Goal: Task Accomplishment & Management: Use online tool/utility

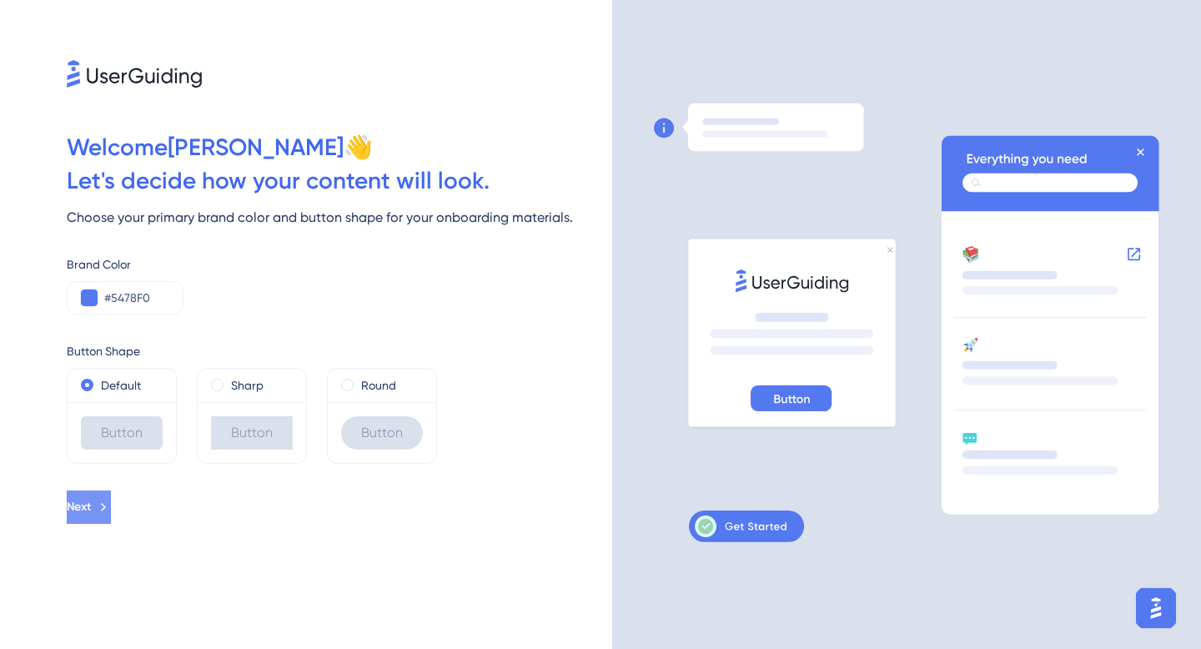
click at [94, 522] on button "Next" at bounding box center [89, 507] width 44 height 33
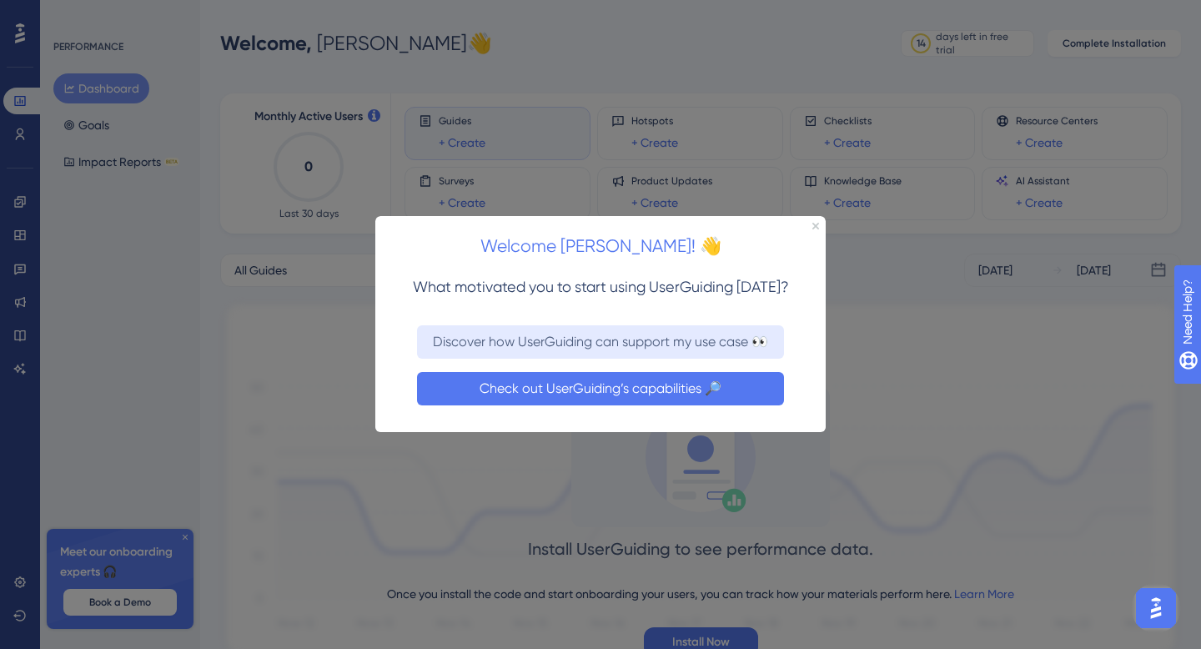
click at [546, 395] on button "Check out UserGuiding’s capabilities 🔎" at bounding box center [600, 388] width 367 height 33
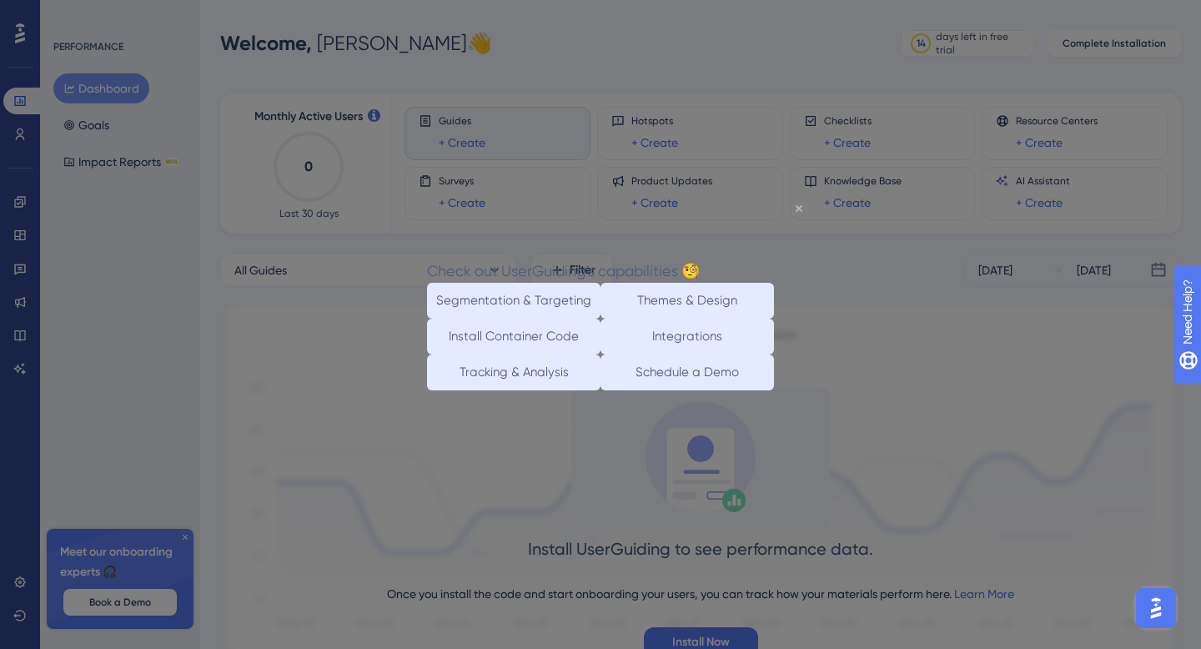
click at [796, 209] on icon "Close Preview" at bounding box center [799, 207] width 7 height 7
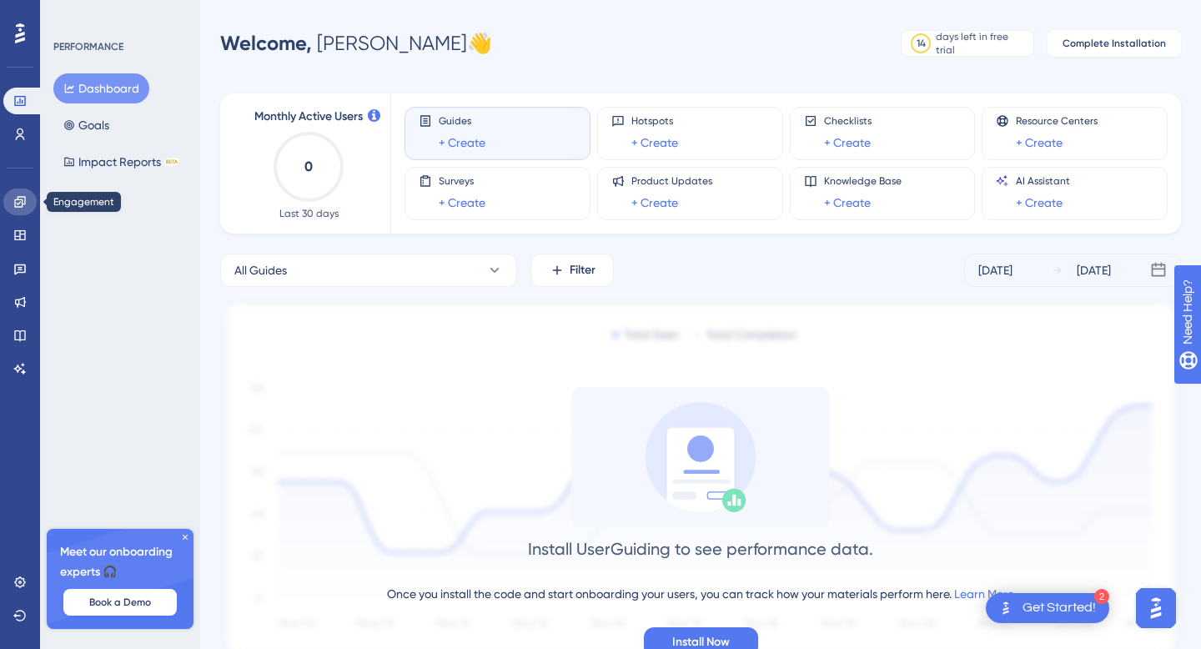
click at [13, 204] on icon at bounding box center [19, 201] width 13 height 13
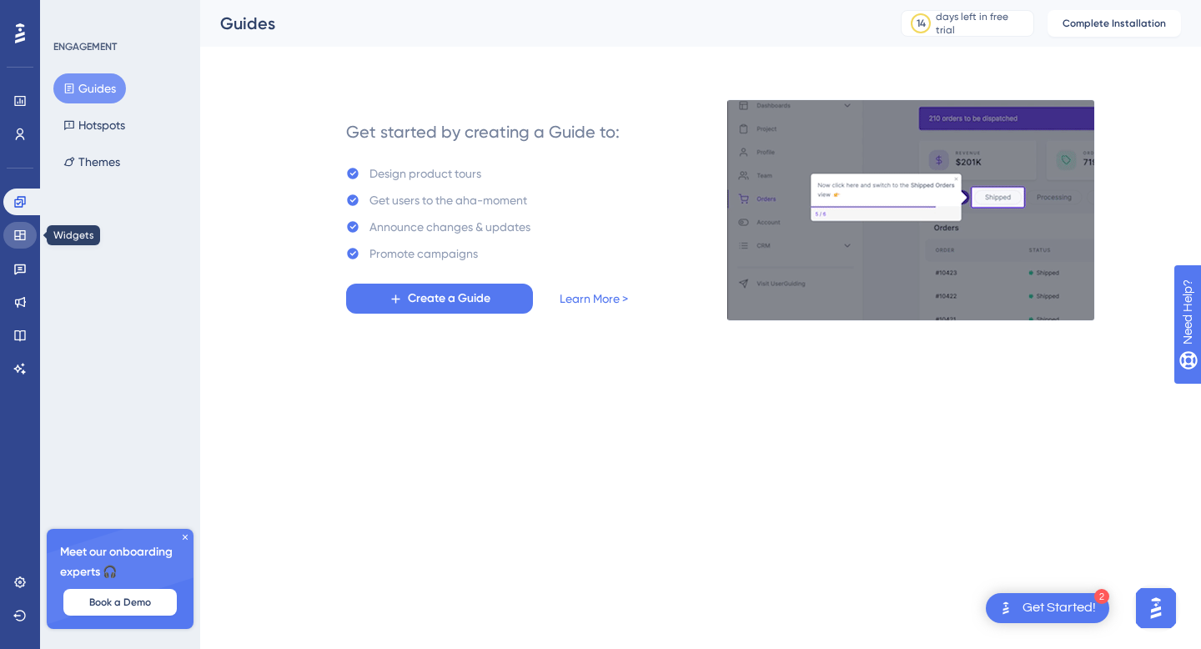
click at [15, 239] on icon at bounding box center [19, 235] width 11 height 10
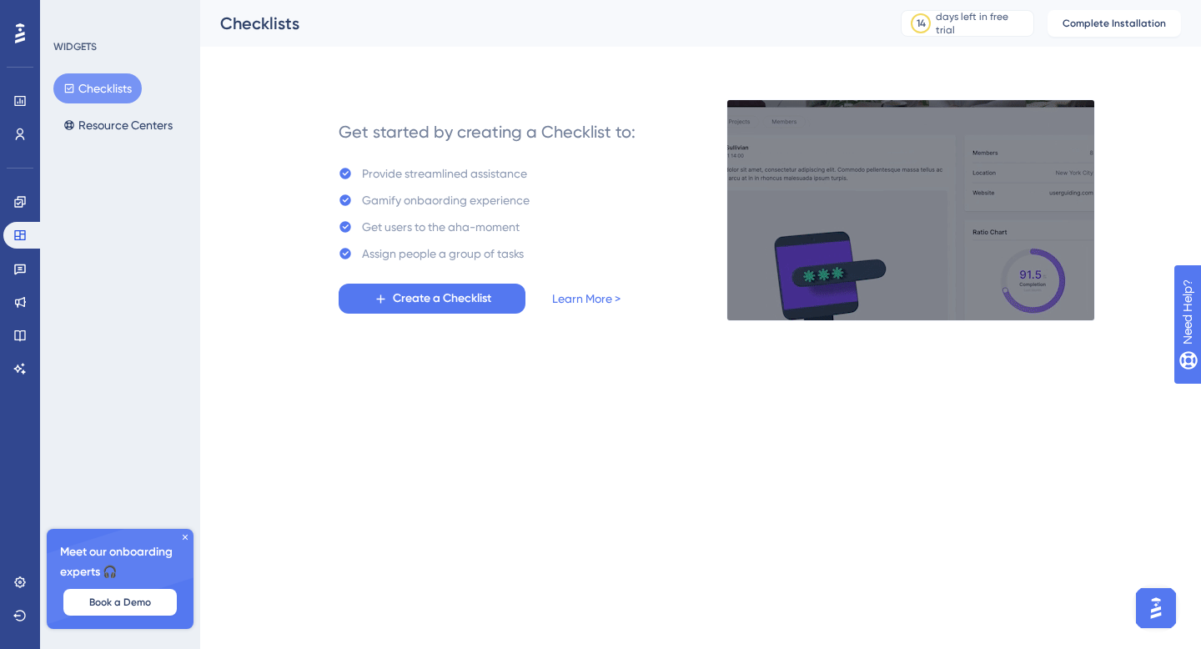
click at [13, 39] on div at bounding box center [20, 33] width 27 height 27
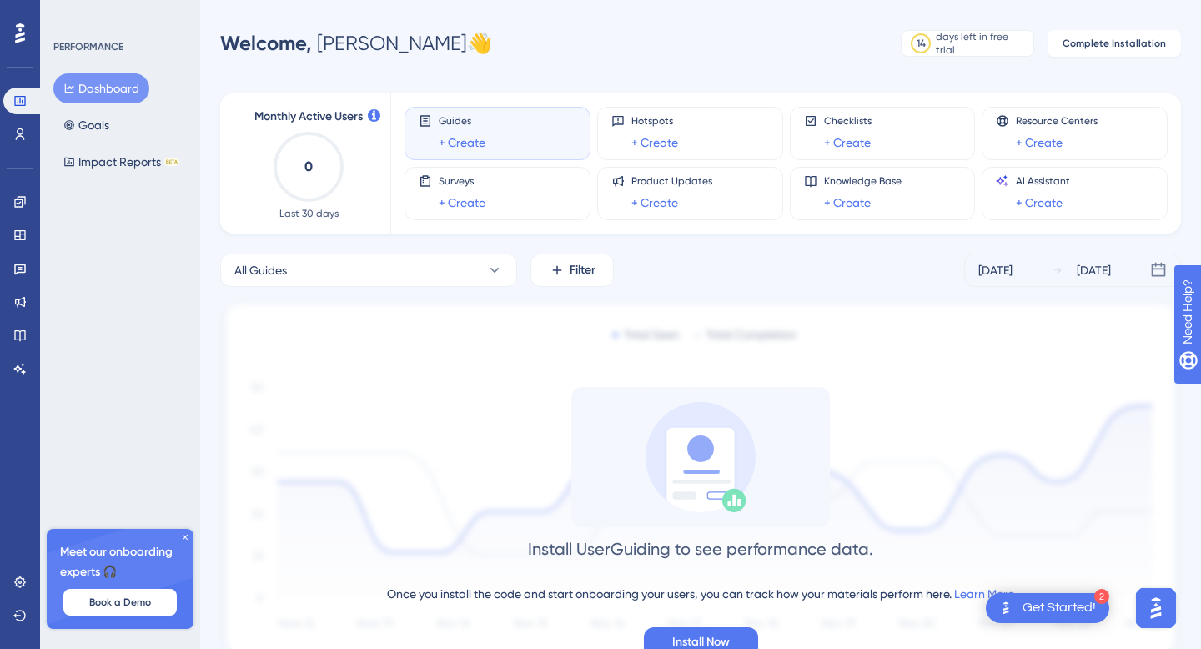
scroll to position [65, 0]
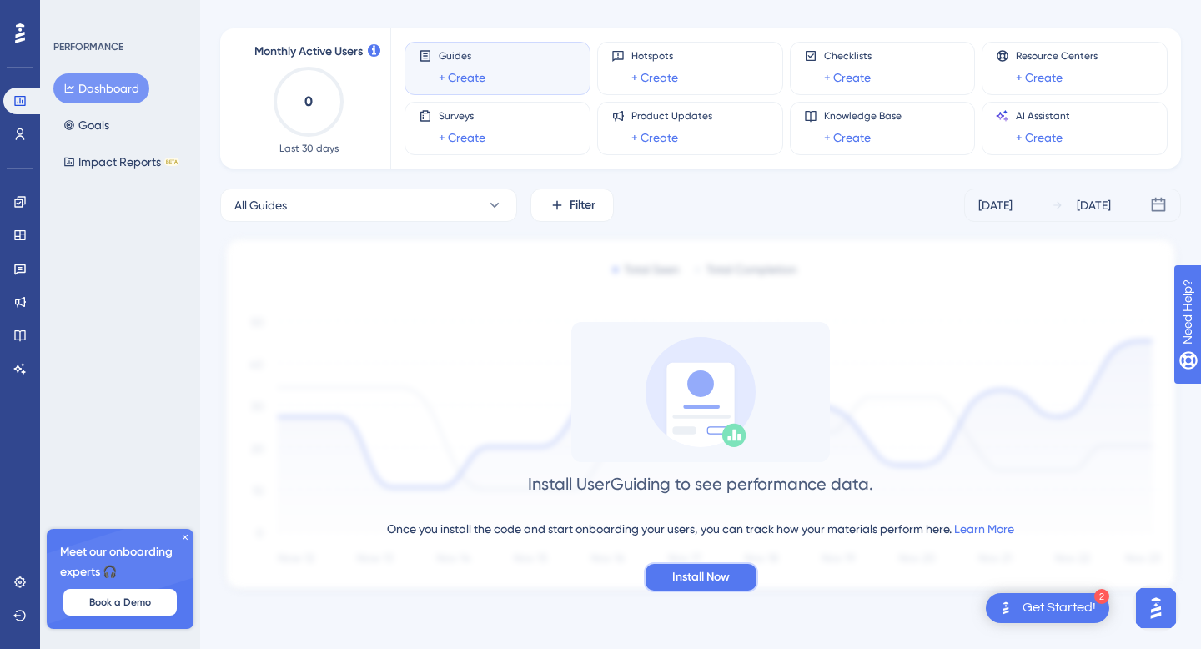
click at [697, 575] on span "Install Now" at bounding box center [701, 577] width 58 height 20
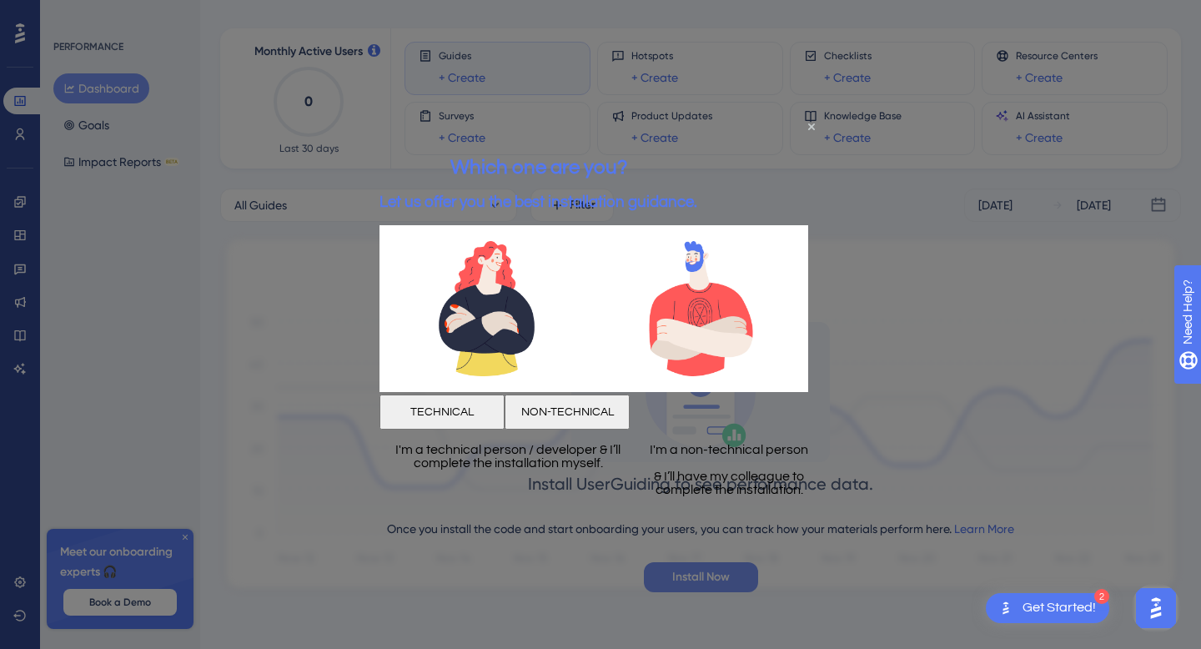
scroll to position [0, 0]
click at [630, 408] on button "NON-TECHNICAL" at bounding box center [567, 411] width 125 height 35
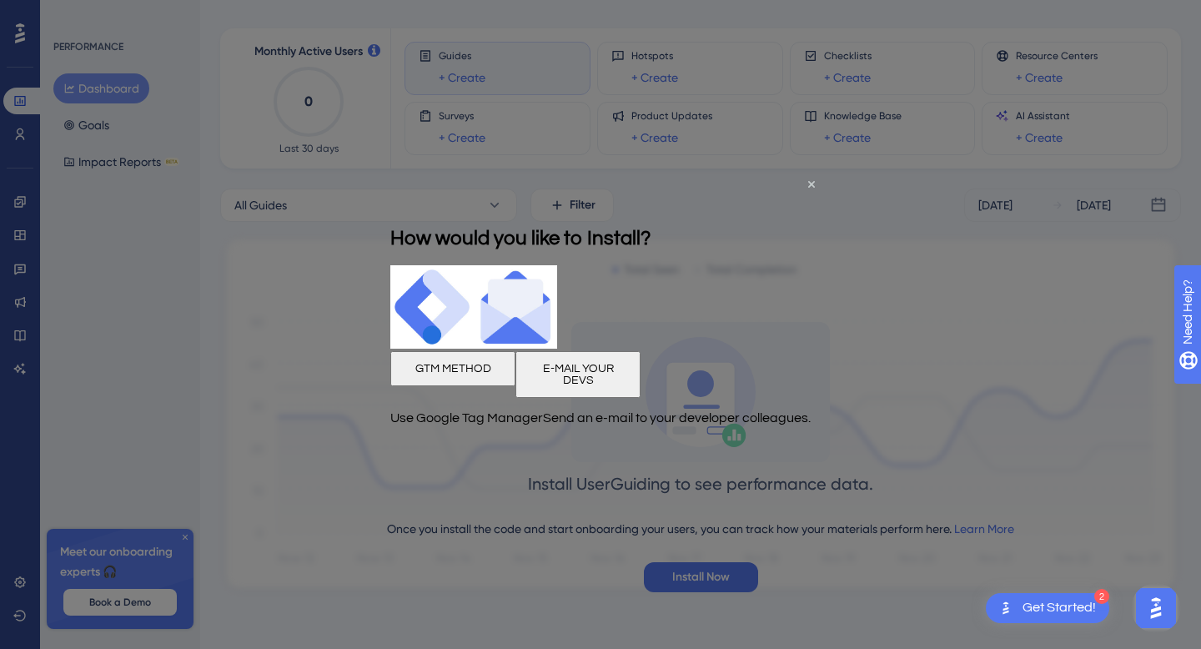
click at [641, 375] on button "E-MAIL YOUR DEVS" at bounding box center [578, 374] width 125 height 47
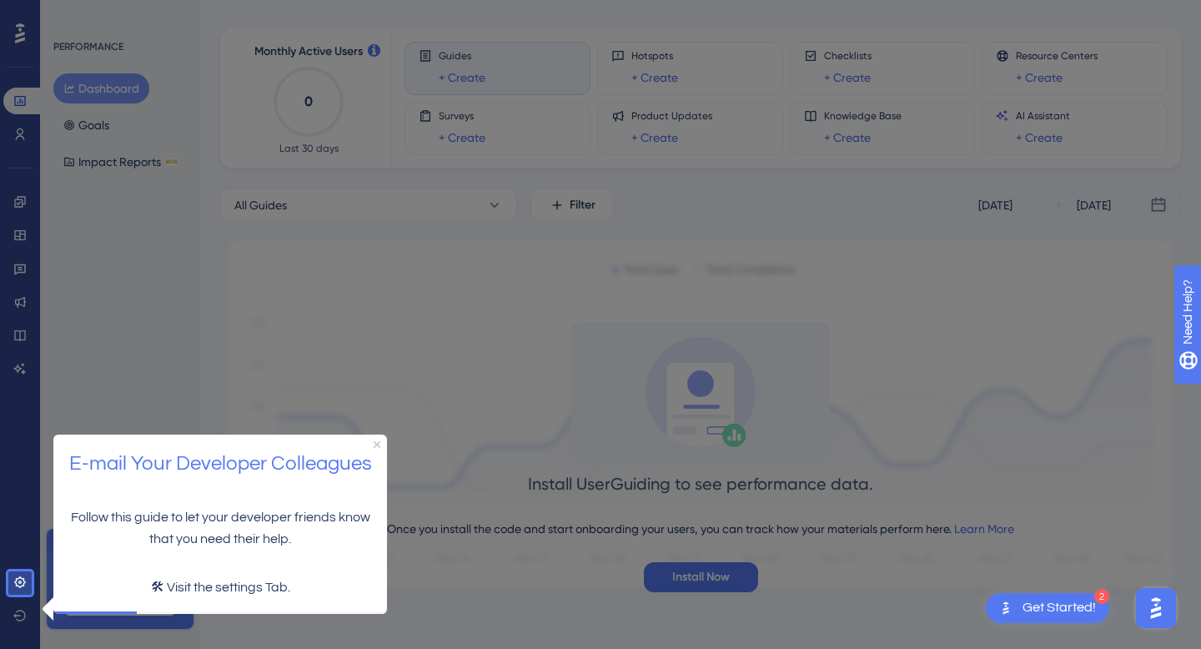
click at [380, 442] on div "E-mail Your Developer Colleagues" at bounding box center [220, 463] width 334 height 59
drag, startPoint x: 374, startPoint y: 442, endPoint x: 410, endPoint y: 859, distance: 418.8
click at [374, 442] on icon "Close Preview" at bounding box center [377, 444] width 7 height 7
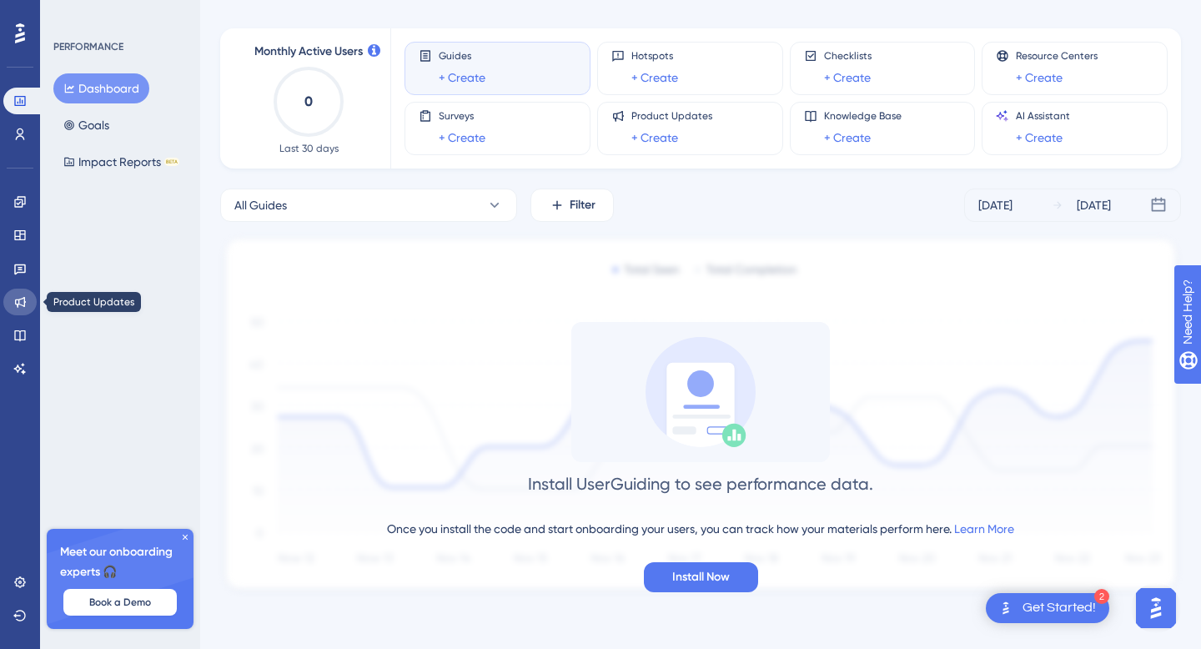
click at [20, 305] on icon at bounding box center [19, 301] width 13 height 13
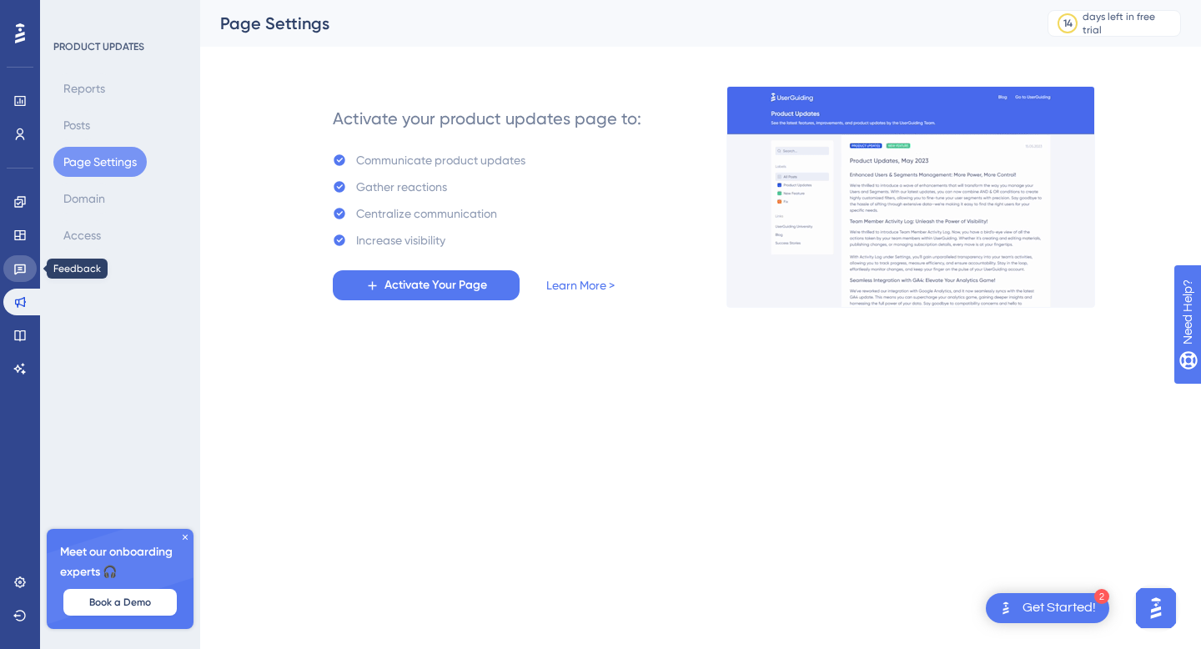
click at [18, 270] on icon at bounding box center [19, 268] width 13 height 13
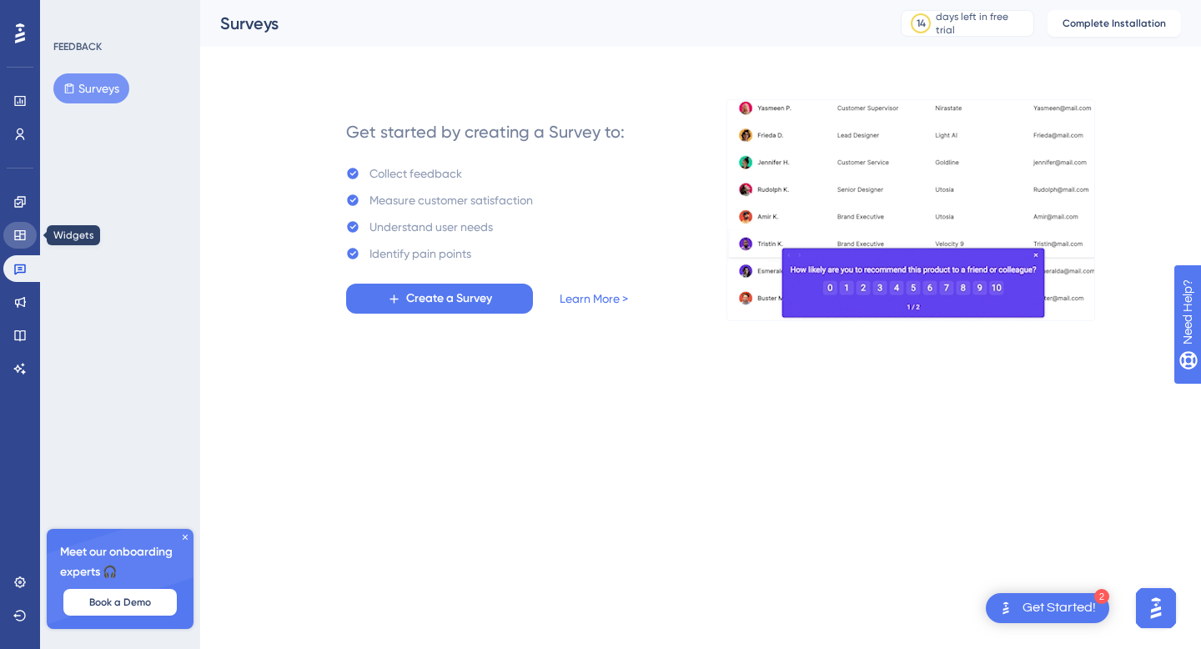
click at [20, 243] on link at bounding box center [19, 235] width 33 height 27
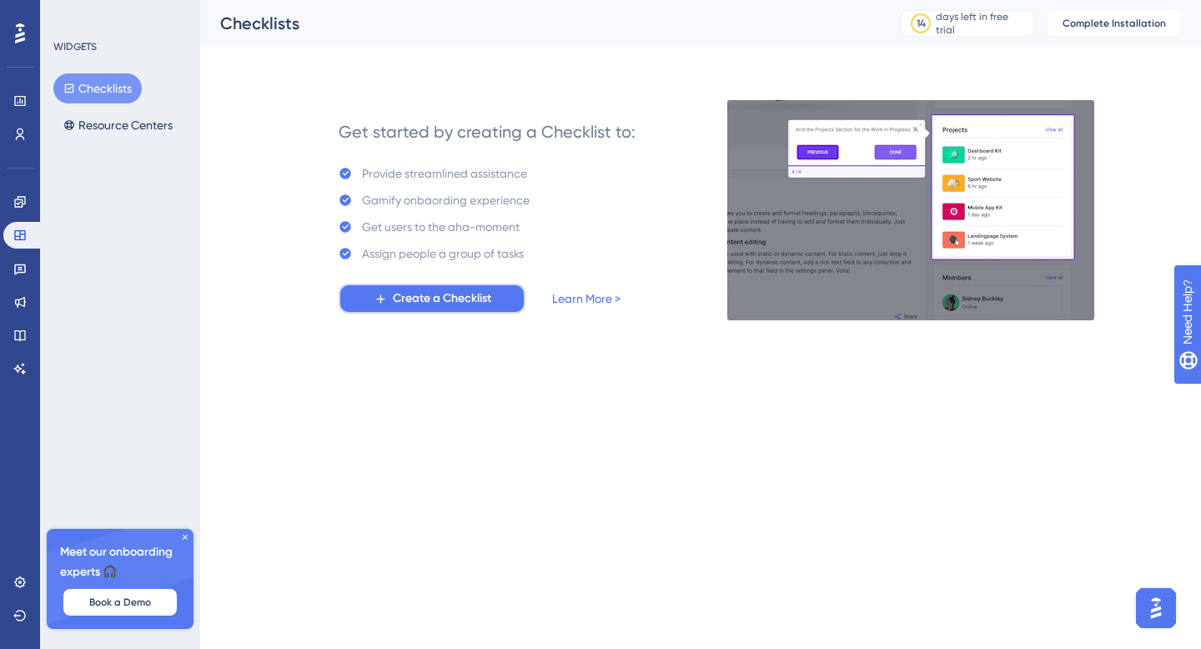
click at [397, 300] on span "Create a Checklist" at bounding box center [442, 299] width 98 height 20
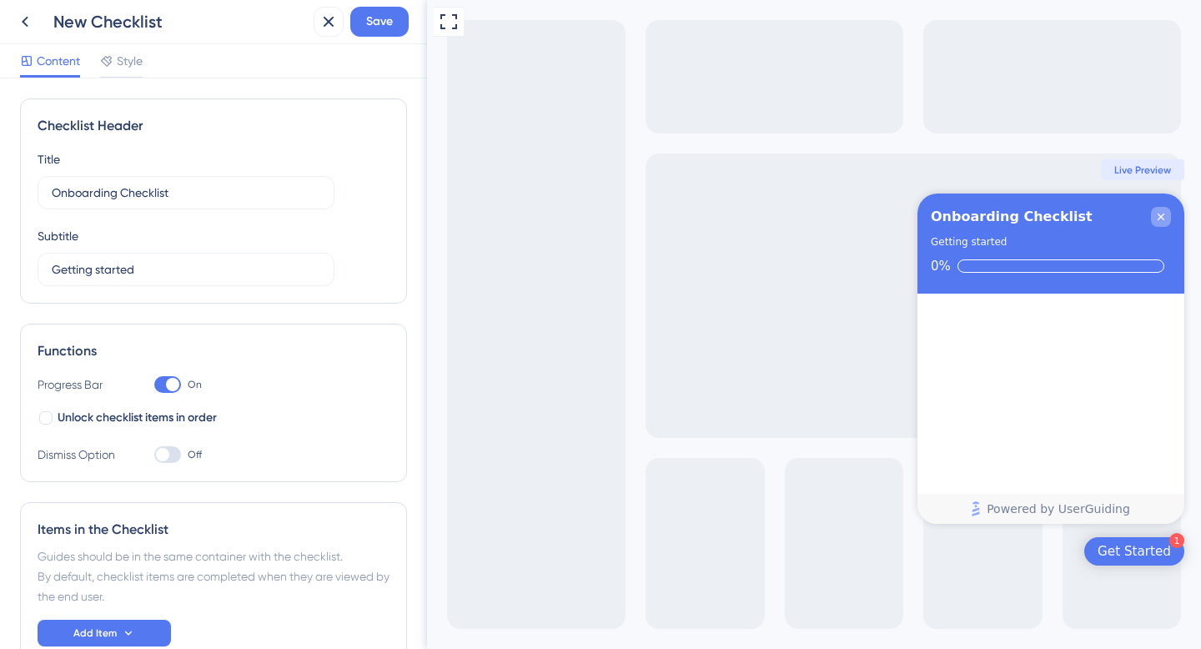
click at [1161, 214] on icon "Close Checklist" at bounding box center [1161, 216] width 13 height 13
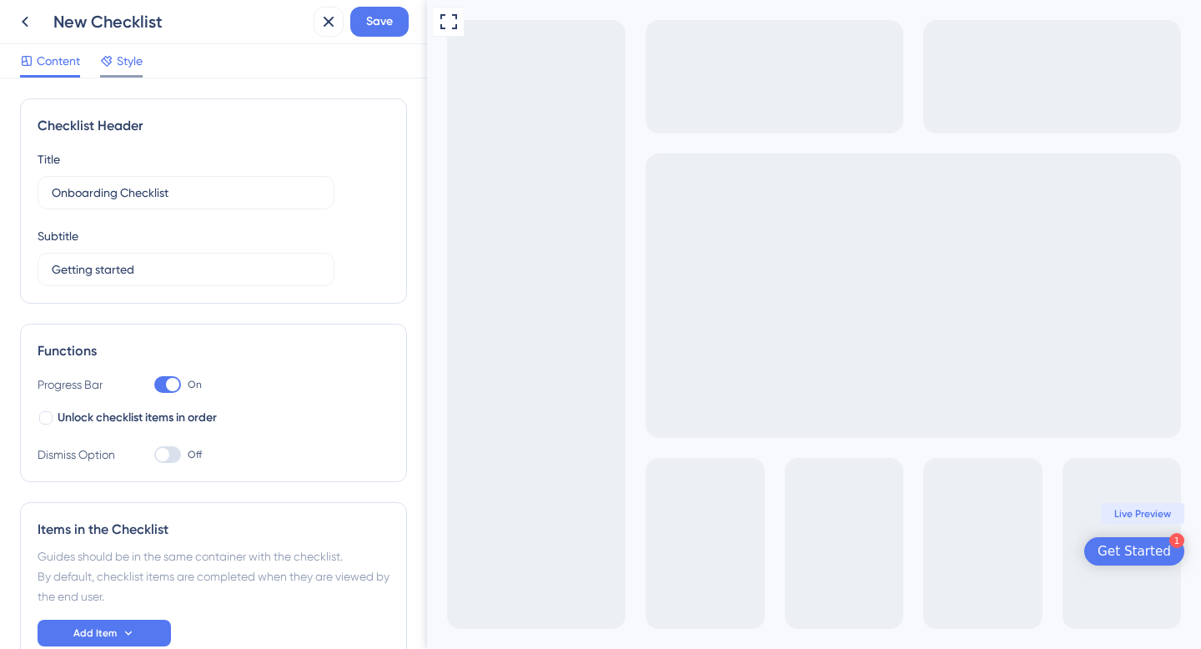
click at [122, 72] on div "Style" at bounding box center [121, 64] width 43 height 27
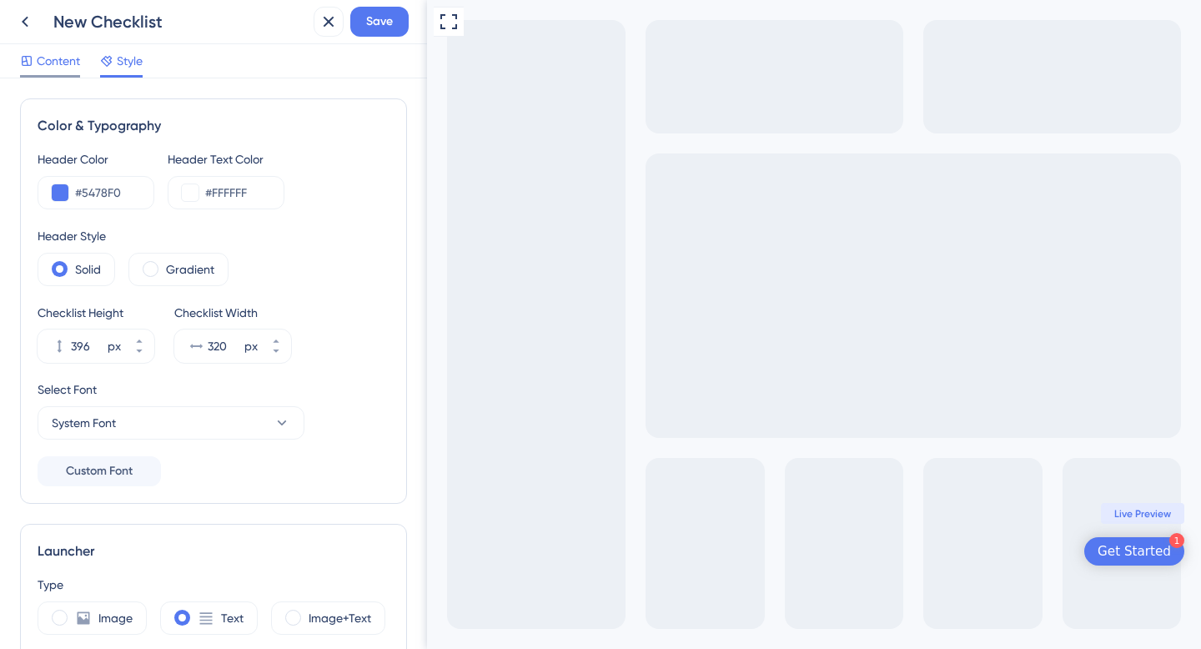
click at [56, 63] on span "Content" at bounding box center [58, 61] width 43 height 20
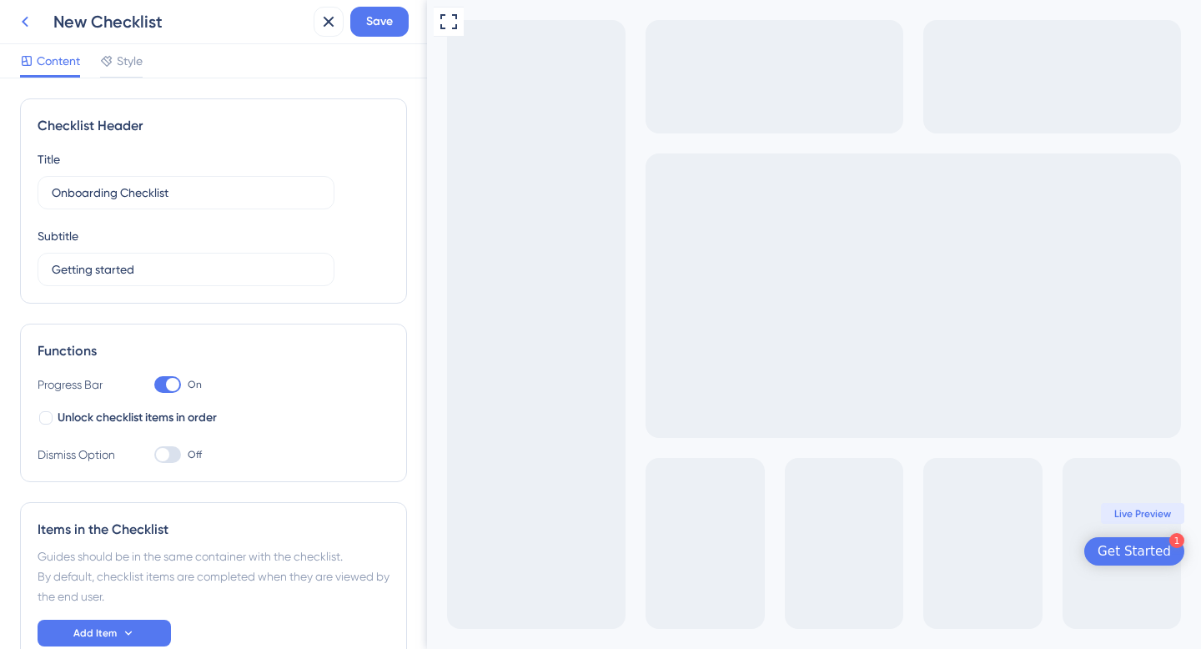
click at [25, 22] on icon at bounding box center [25, 22] width 20 height 20
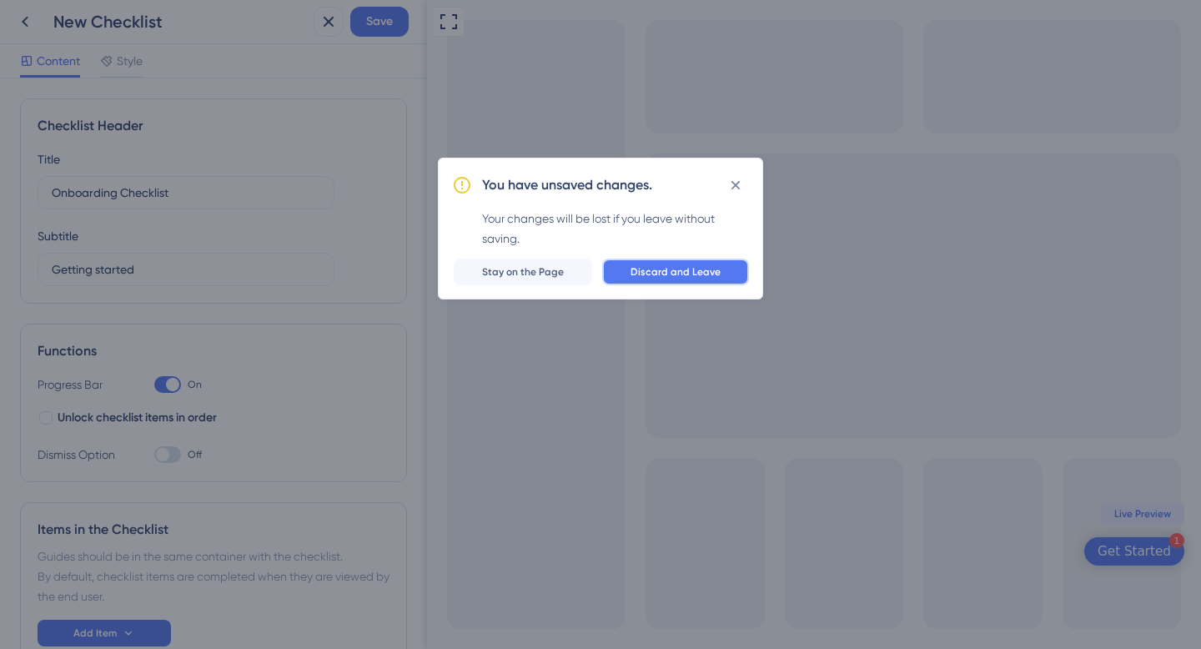
click at [645, 270] on span "Discard and Leave" at bounding box center [676, 271] width 90 height 13
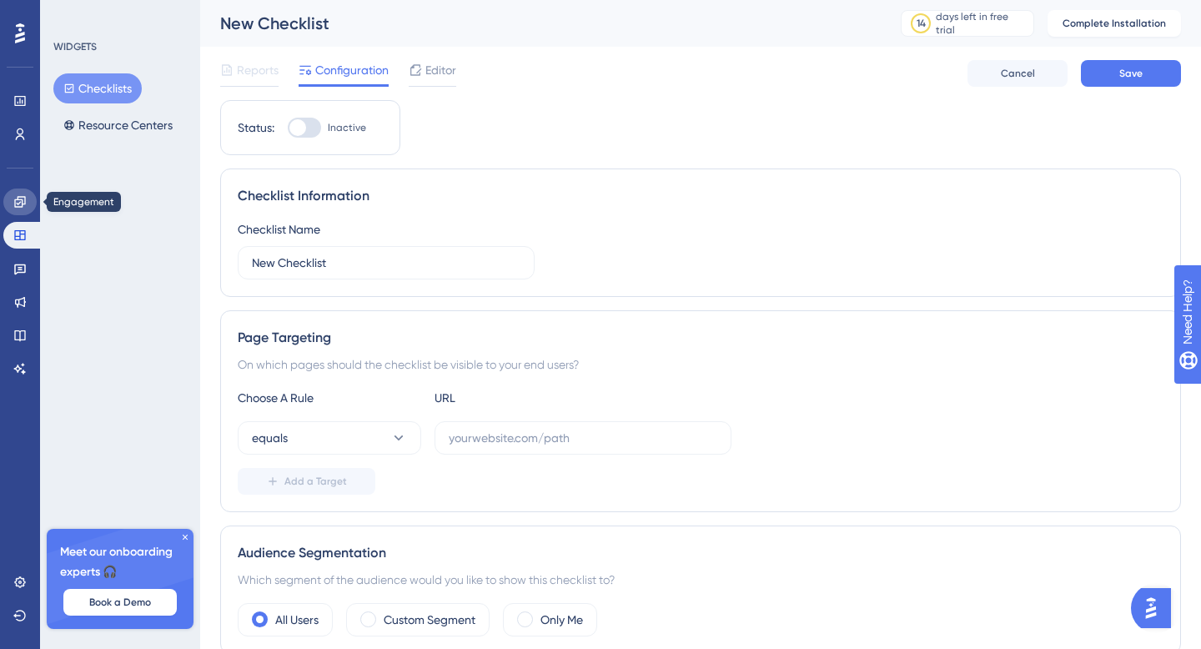
click at [9, 203] on link at bounding box center [19, 202] width 33 height 27
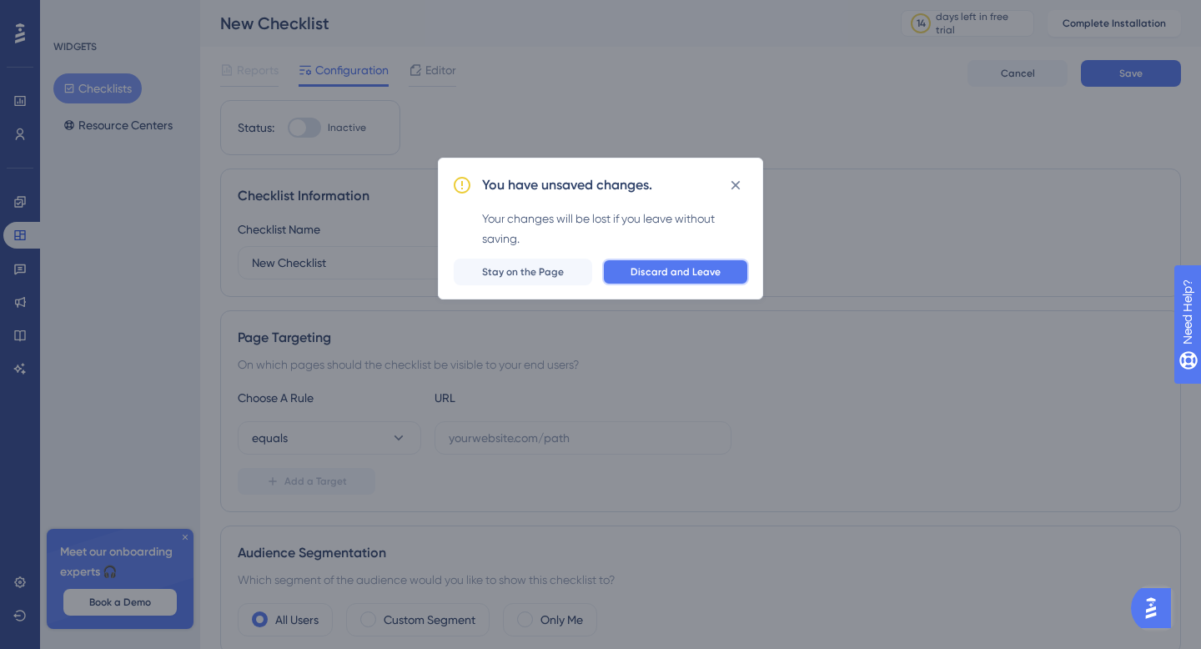
click at [632, 277] on button "Discard and Leave" at bounding box center [675, 272] width 147 height 27
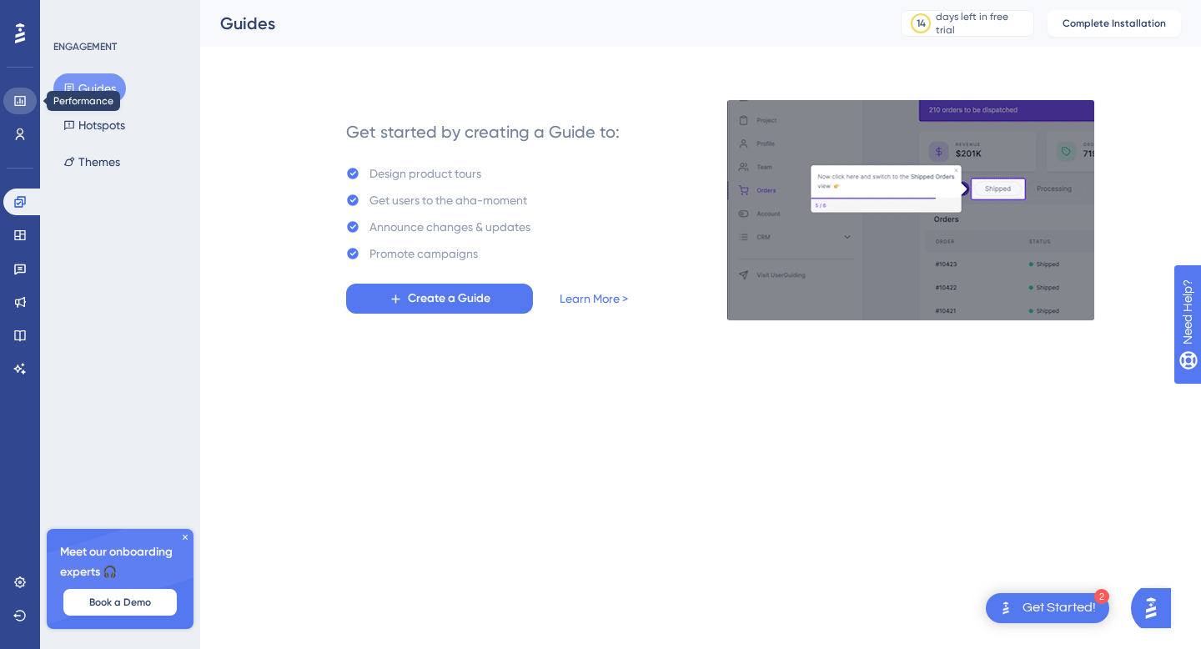
click at [19, 101] on icon at bounding box center [19, 100] width 13 height 13
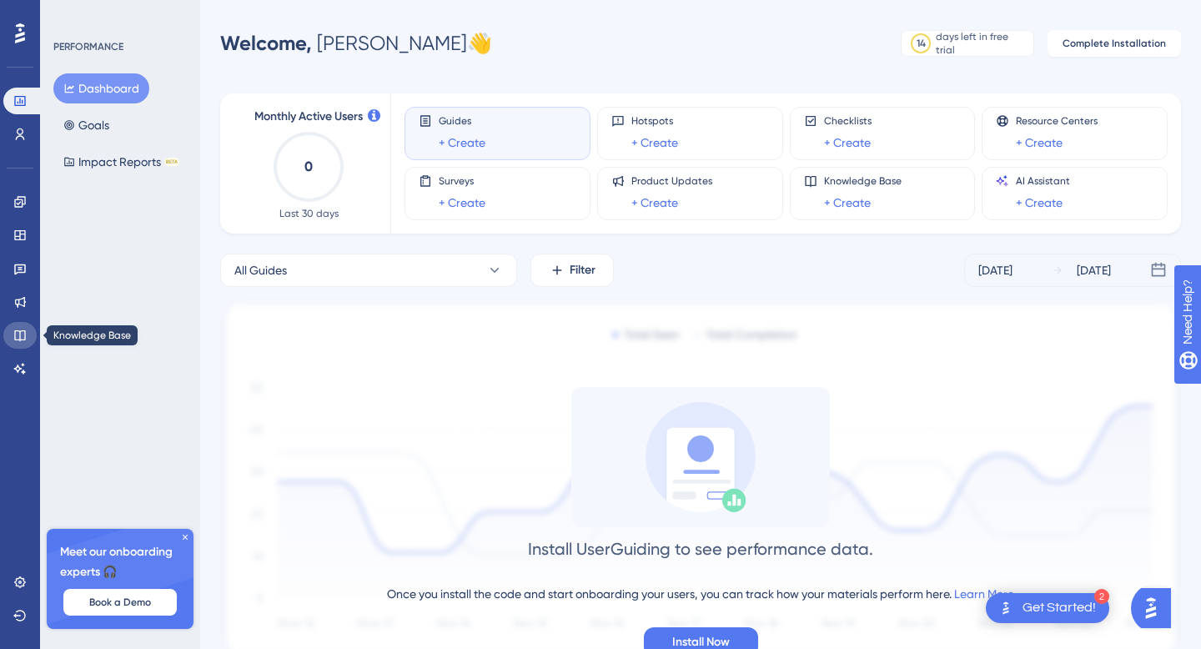
click at [18, 330] on icon at bounding box center [19, 335] width 13 height 13
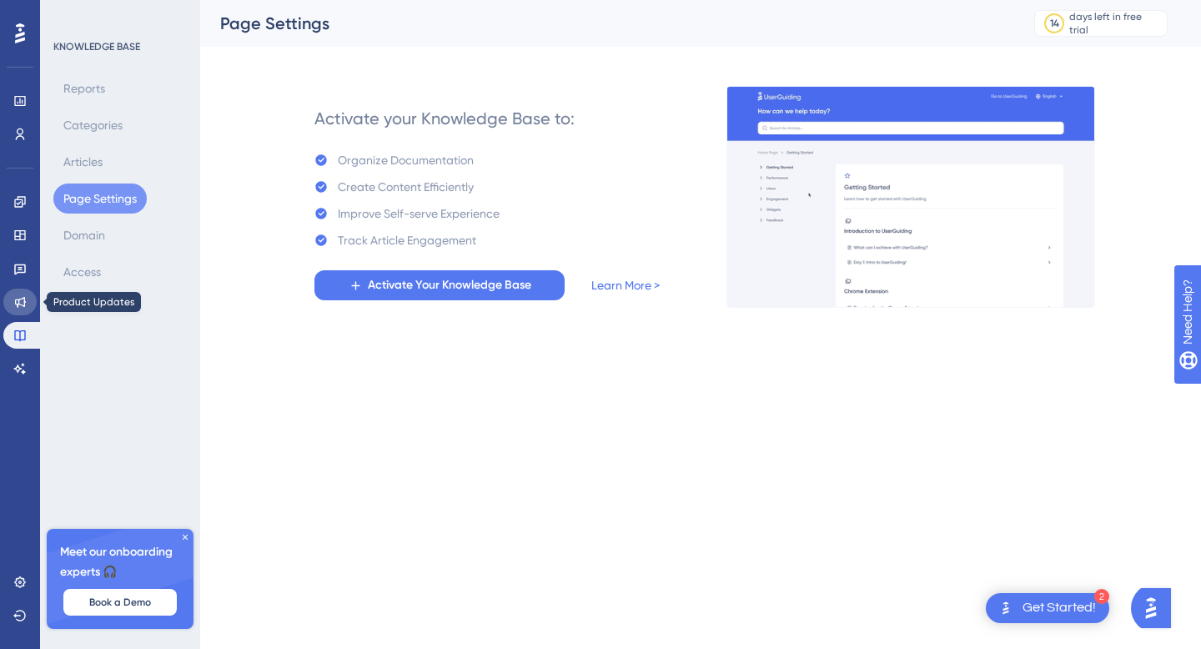
click at [15, 305] on icon at bounding box center [19, 301] width 13 height 13
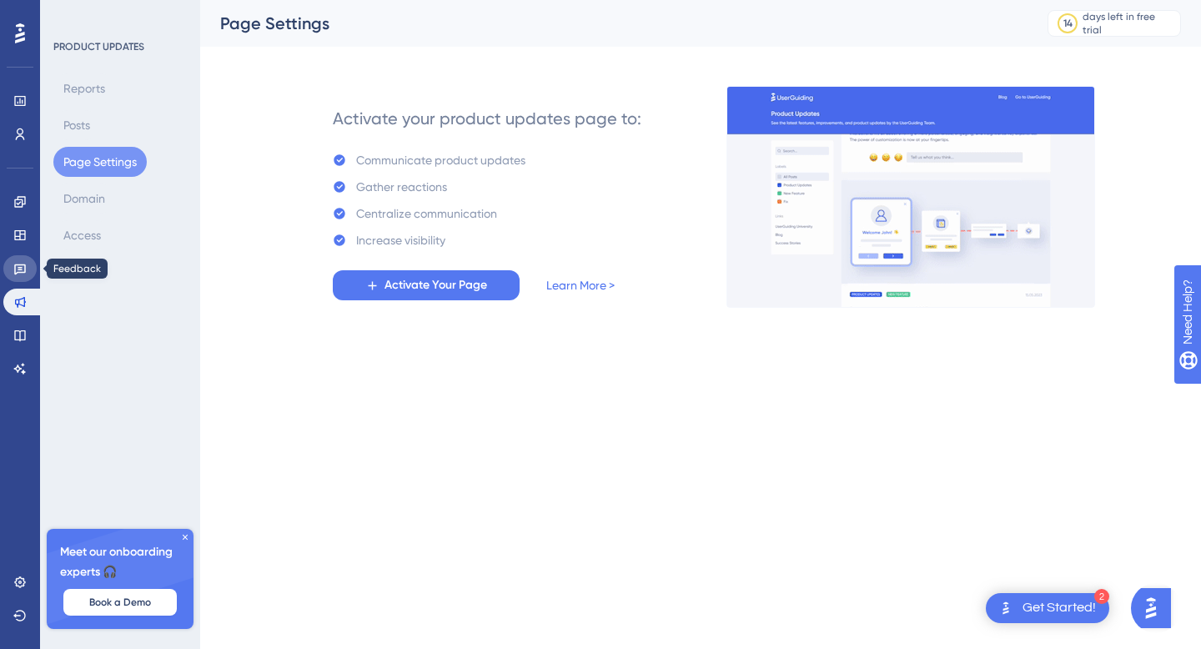
click at [16, 268] on icon at bounding box center [19, 268] width 13 height 13
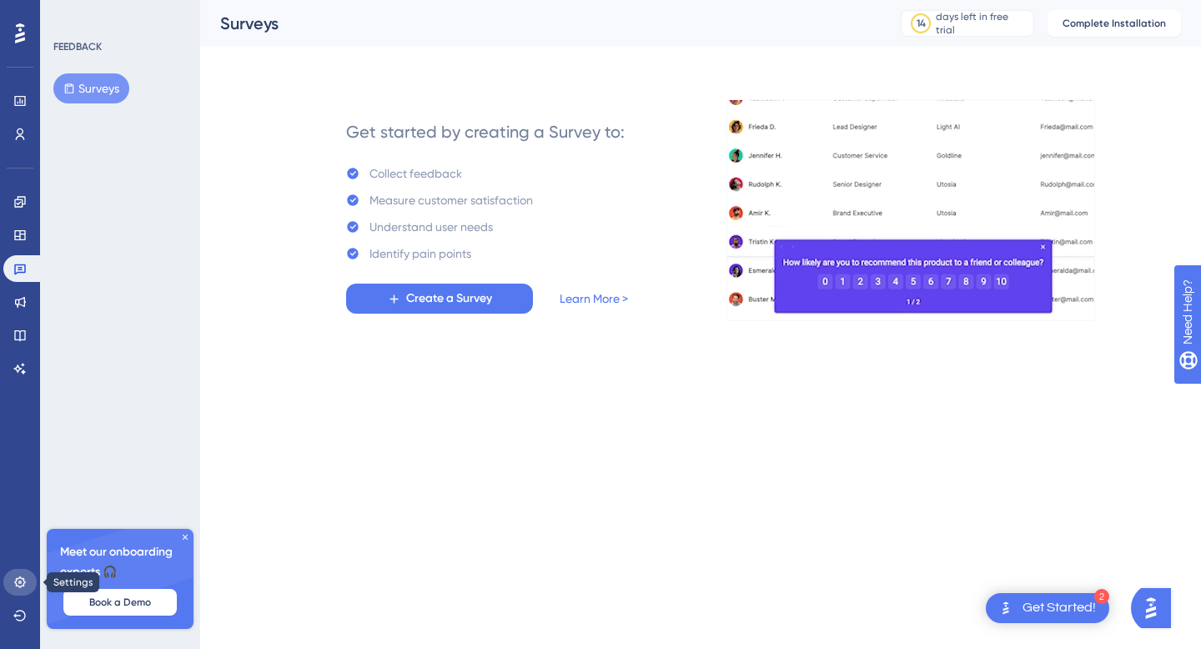
click at [18, 573] on link at bounding box center [19, 582] width 33 height 27
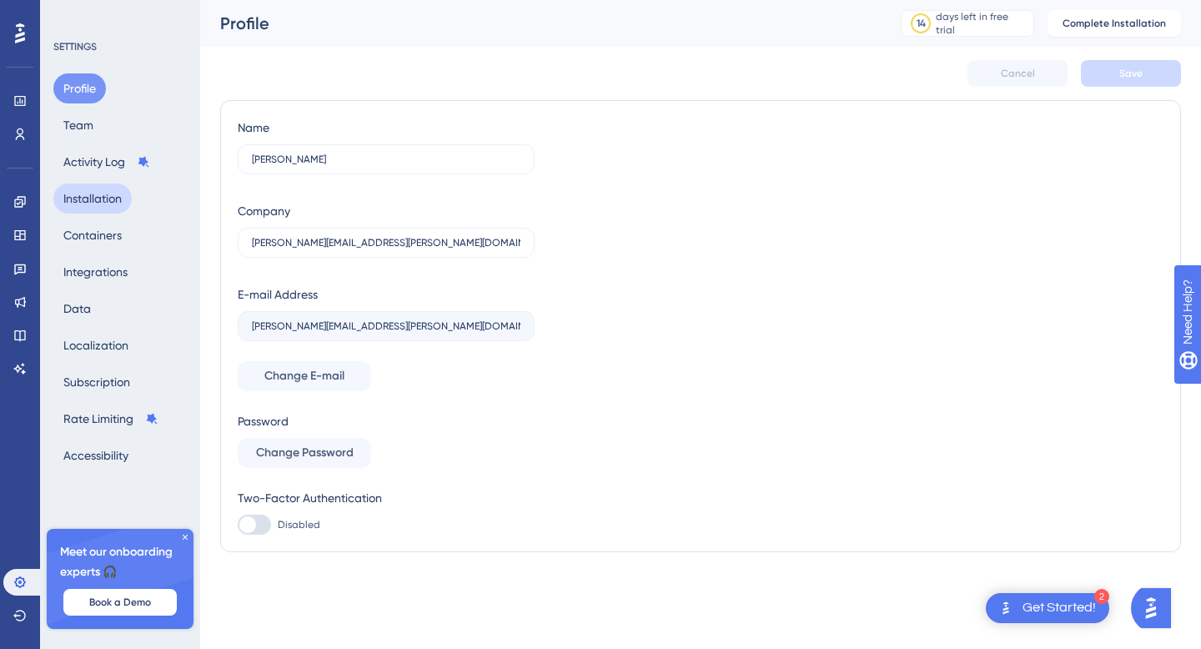
click at [87, 188] on button "Installation" at bounding box center [92, 199] width 78 height 30
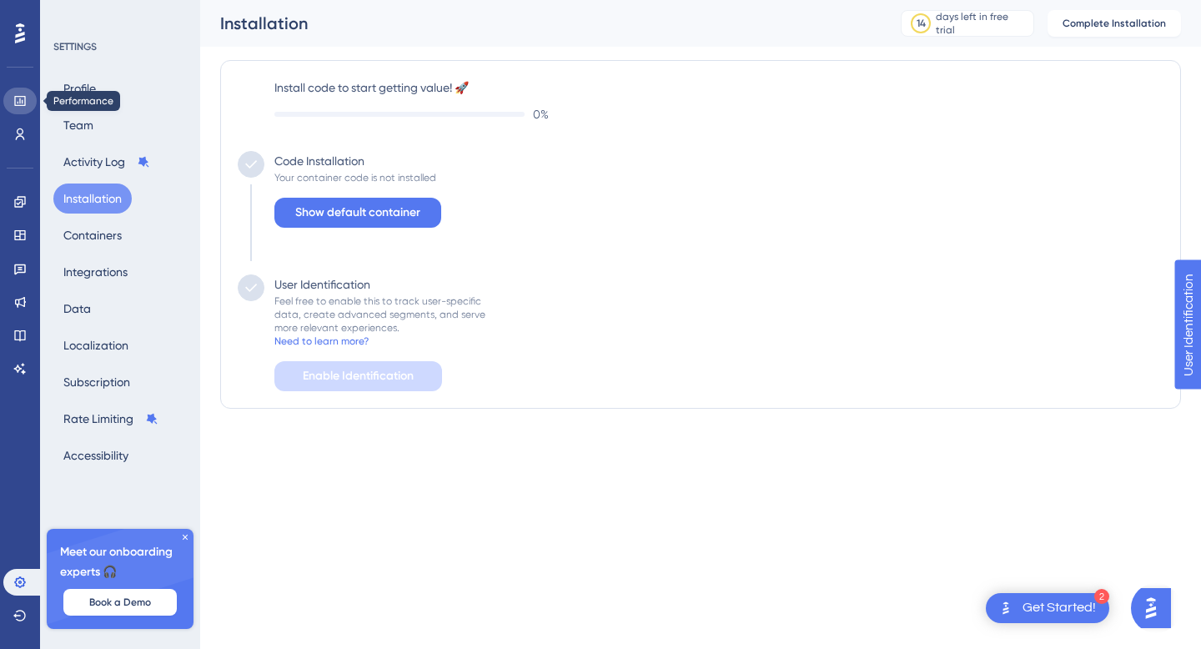
click at [17, 93] on link at bounding box center [19, 101] width 33 height 27
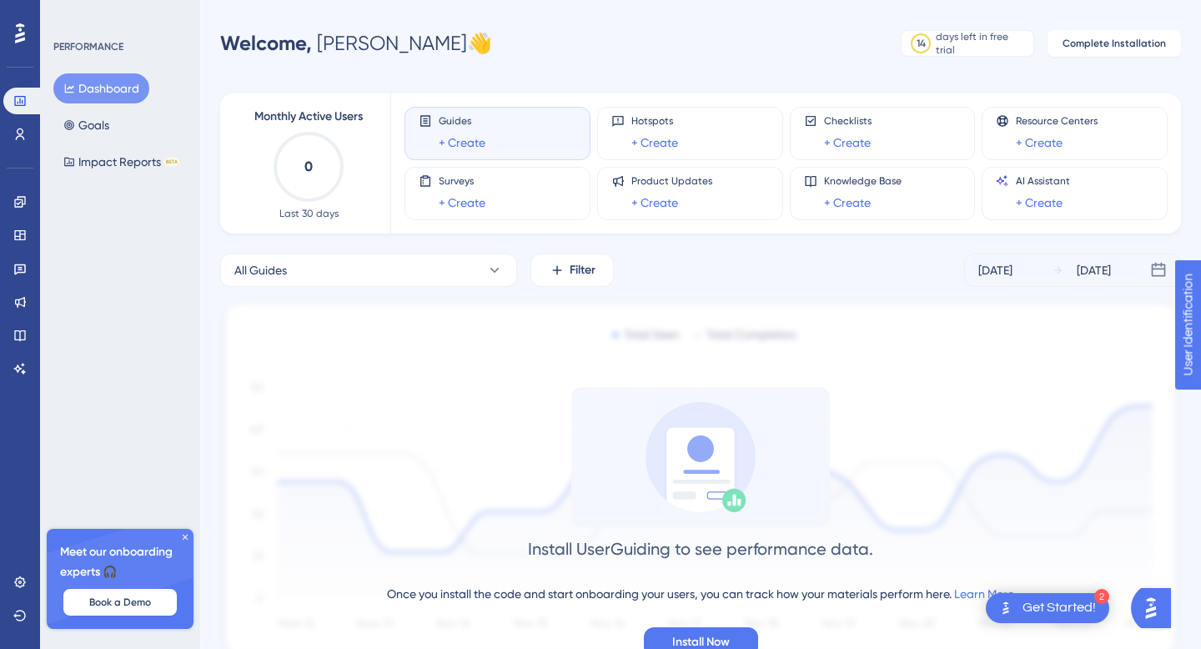
click at [17, 37] on icon at bounding box center [20, 33] width 10 height 20
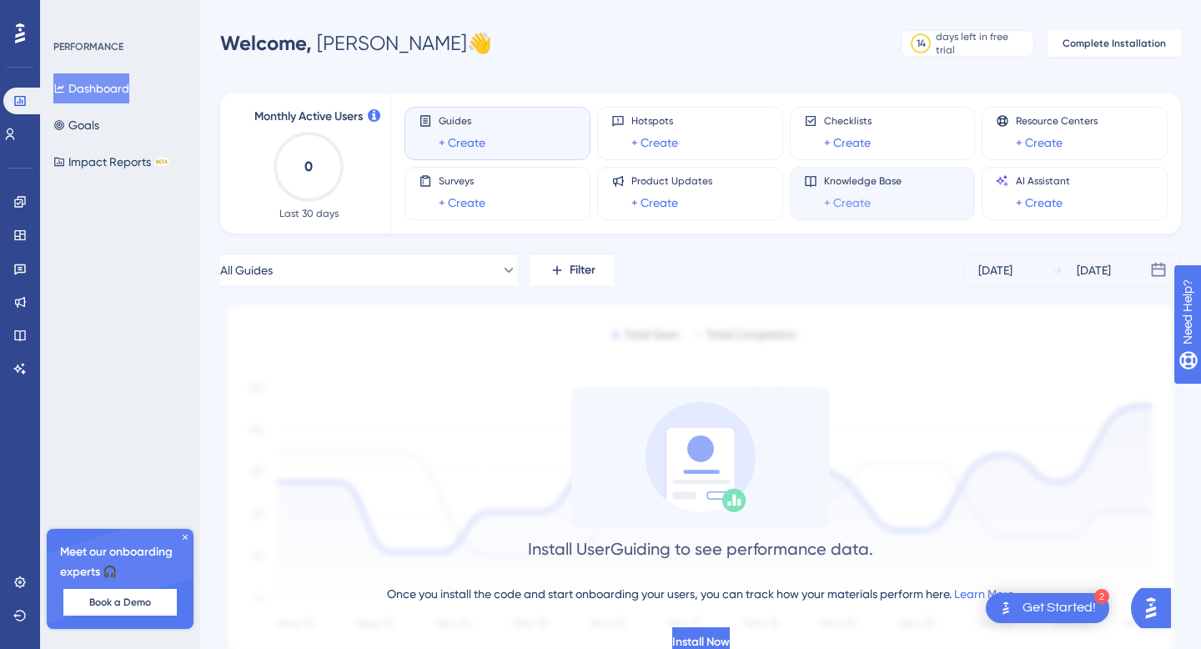
click at [859, 196] on link "+ Create" at bounding box center [847, 203] width 47 height 20
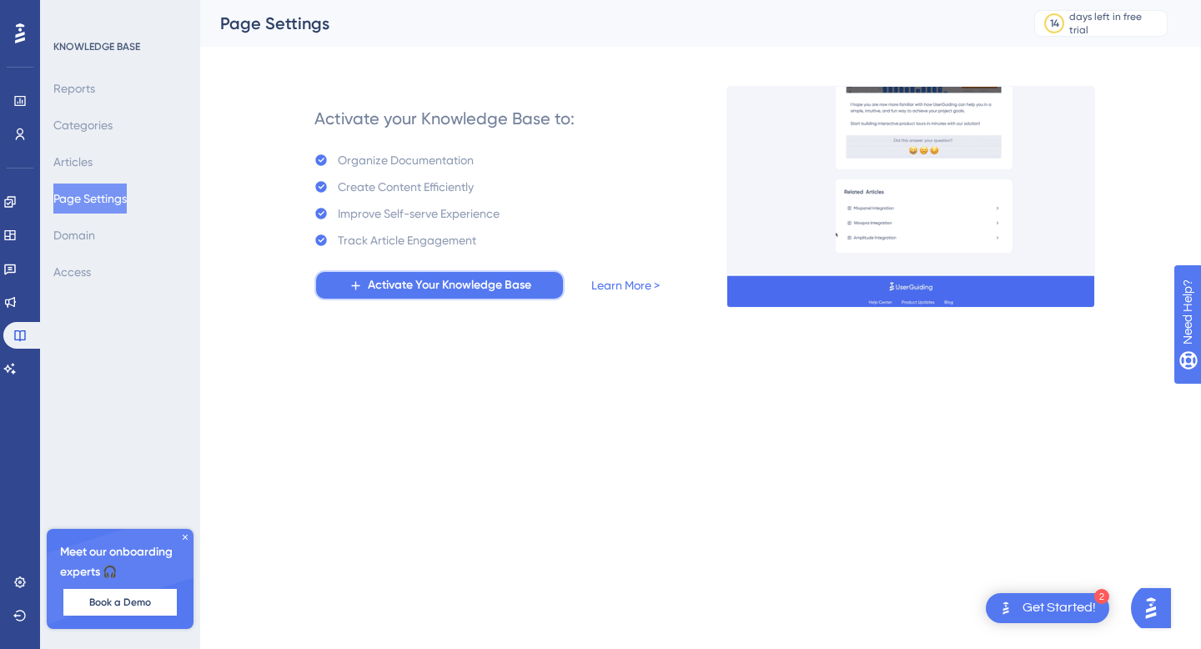
click at [516, 286] on span "Activate Your Knowledge Base" at bounding box center [450, 285] width 164 height 20
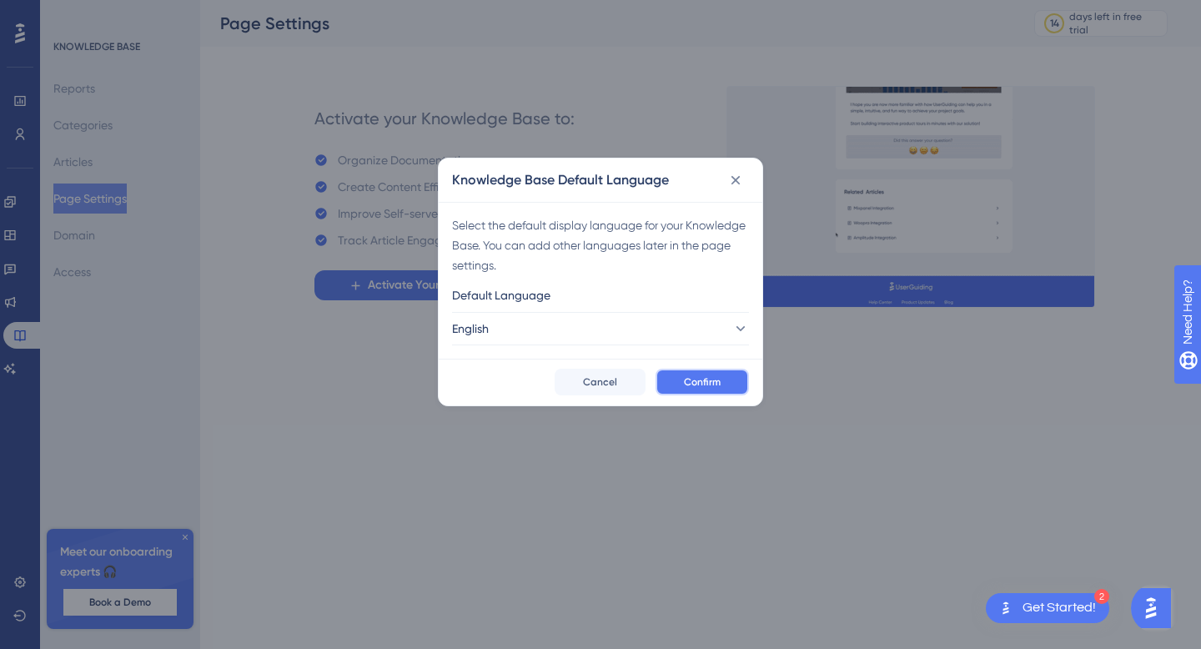
click at [687, 385] on span "Confirm" at bounding box center [702, 381] width 37 height 13
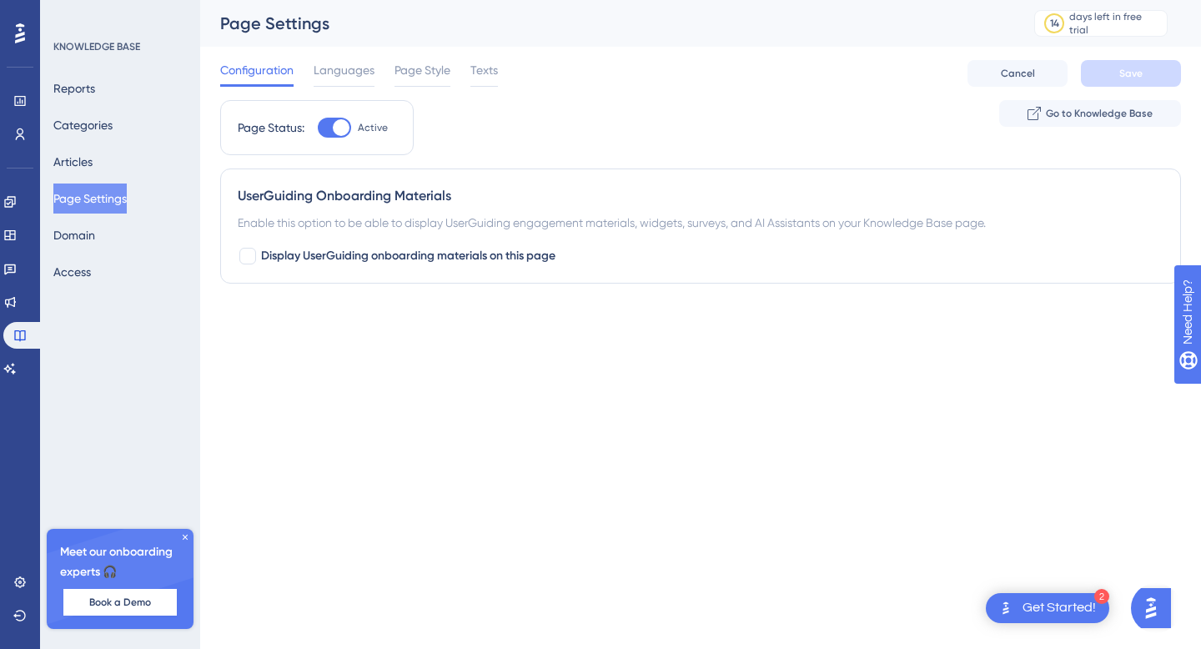
click at [187, 534] on icon at bounding box center [185, 537] width 10 height 10
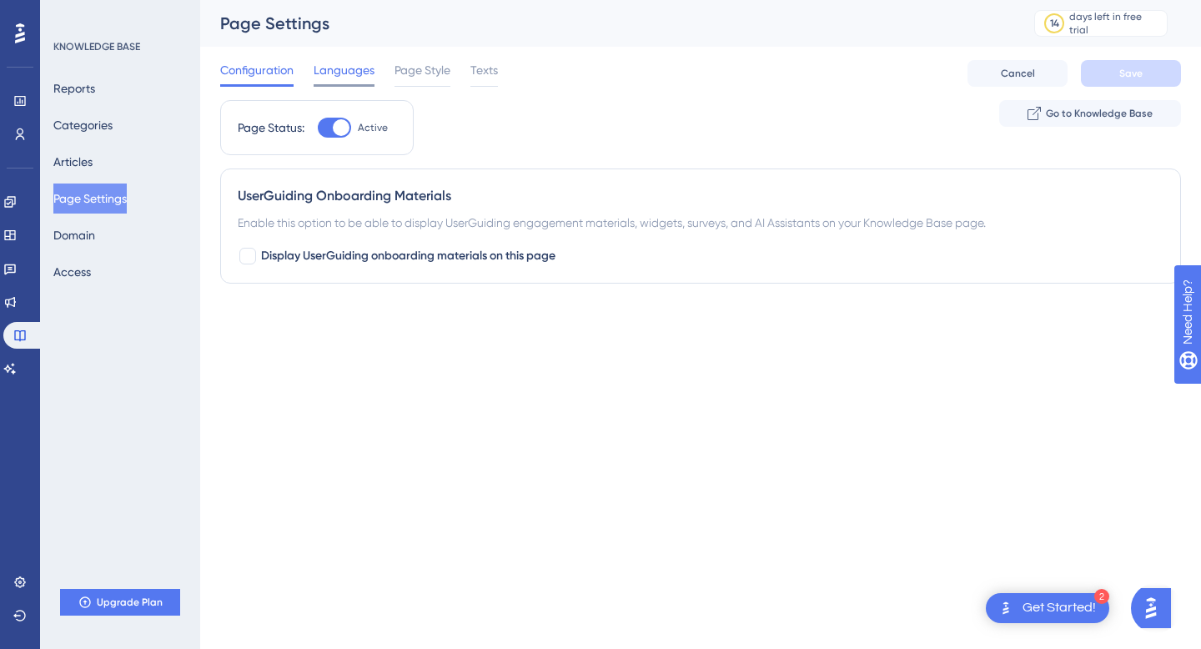
click at [350, 68] on span "Languages" at bounding box center [344, 70] width 61 height 20
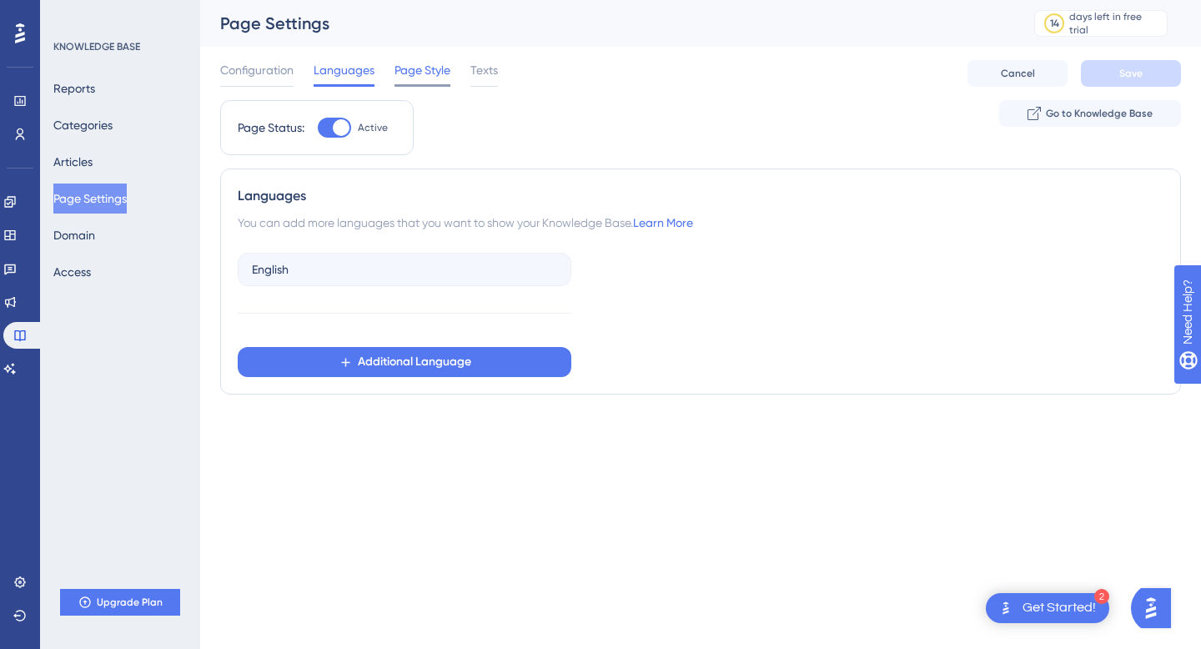
click at [410, 73] on span "Page Style" at bounding box center [423, 70] width 56 height 20
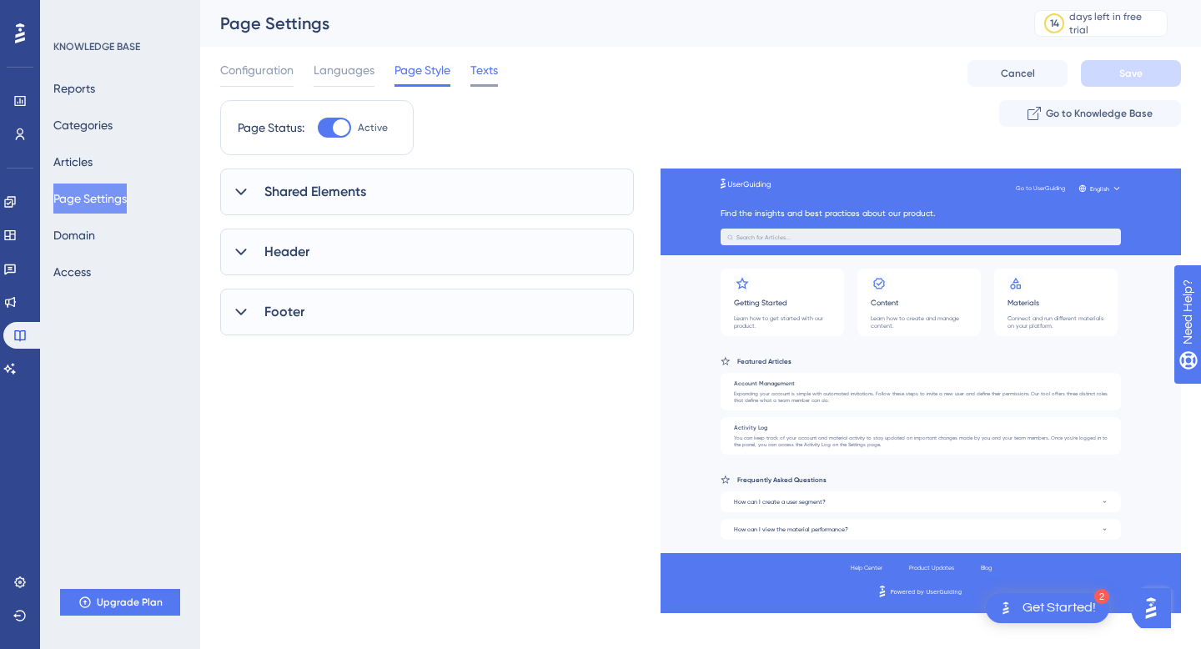
click at [488, 71] on span "Texts" at bounding box center [485, 70] width 28 height 20
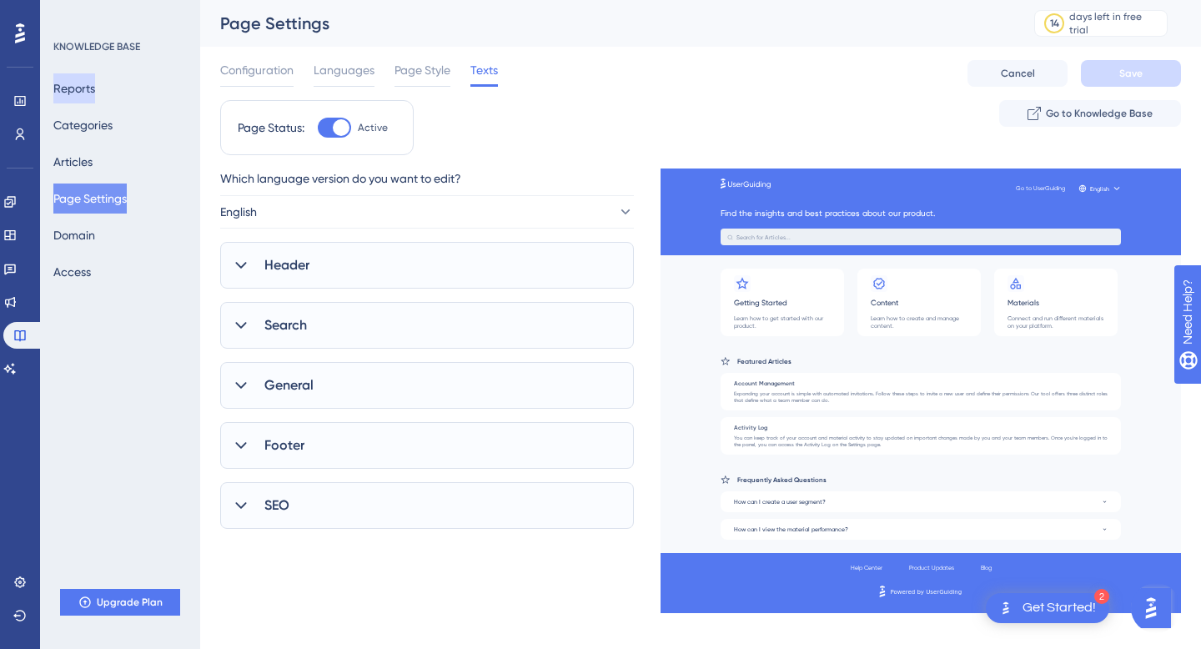
click at [73, 82] on button "Reports" at bounding box center [74, 88] width 42 height 30
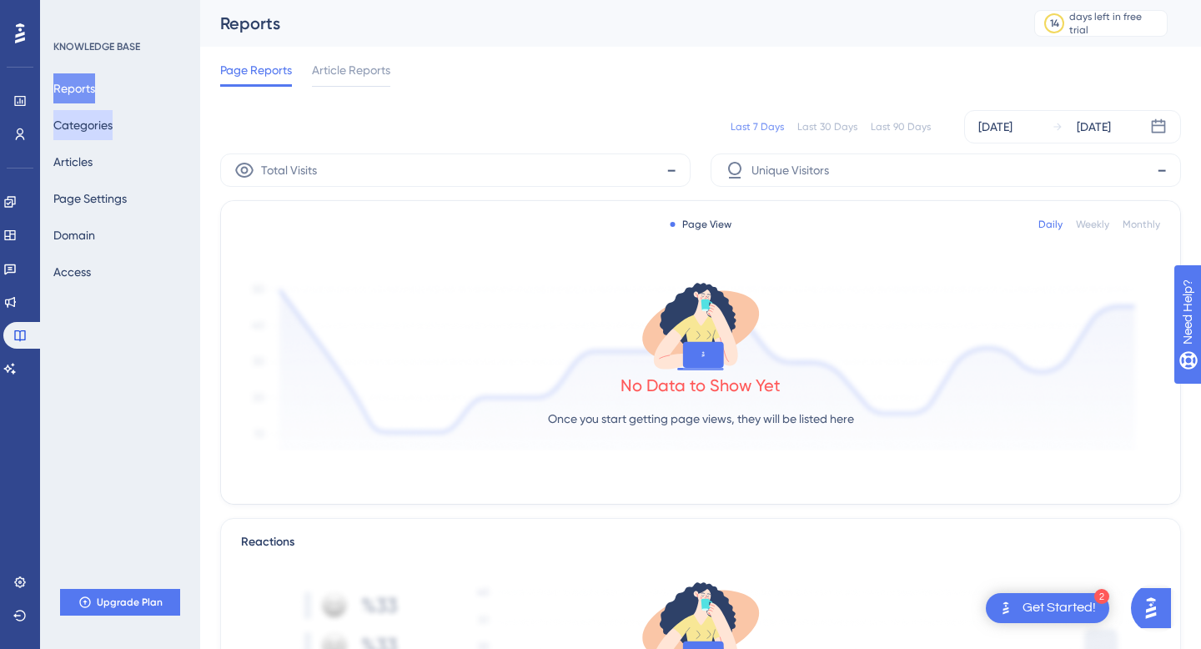
click at [88, 128] on button "Categories" at bounding box center [82, 125] width 59 height 30
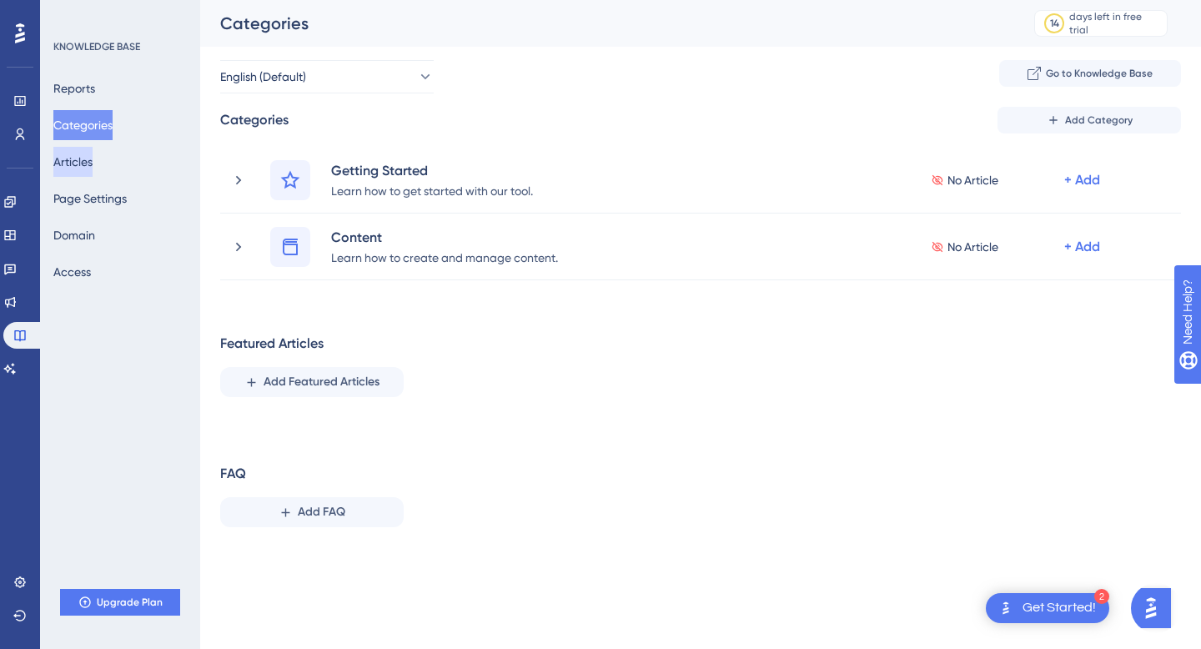
click at [88, 168] on button "Articles" at bounding box center [72, 162] width 39 height 30
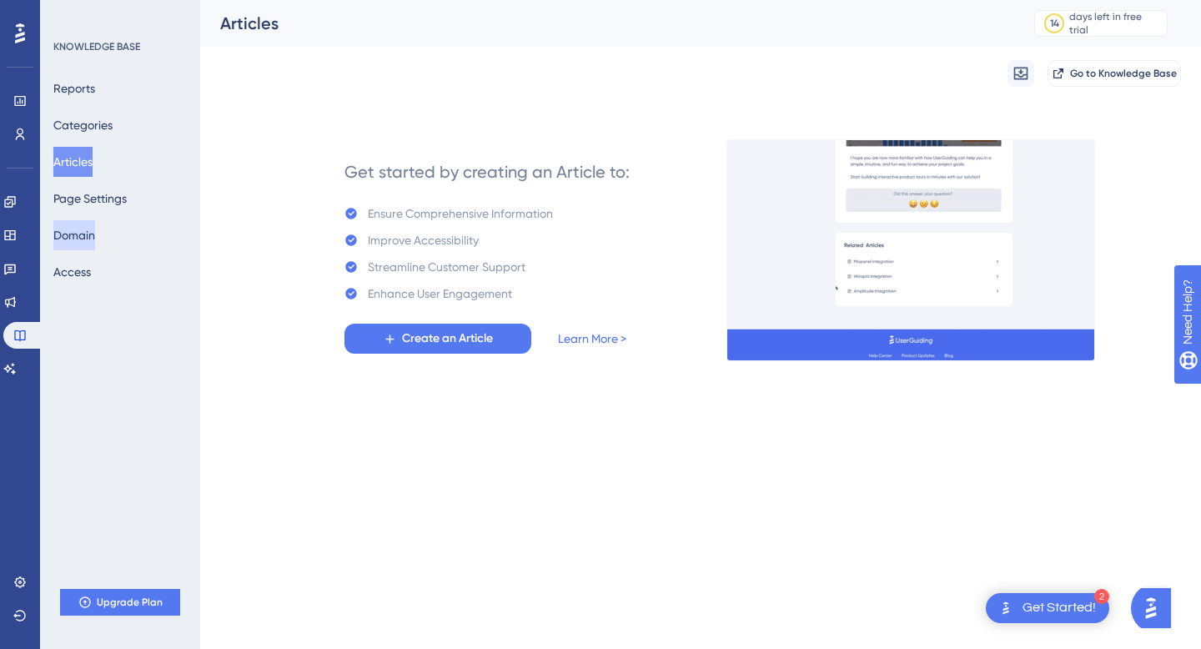
click at [79, 244] on button "Domain" at bounding box center [74, 235] width 42 height 30
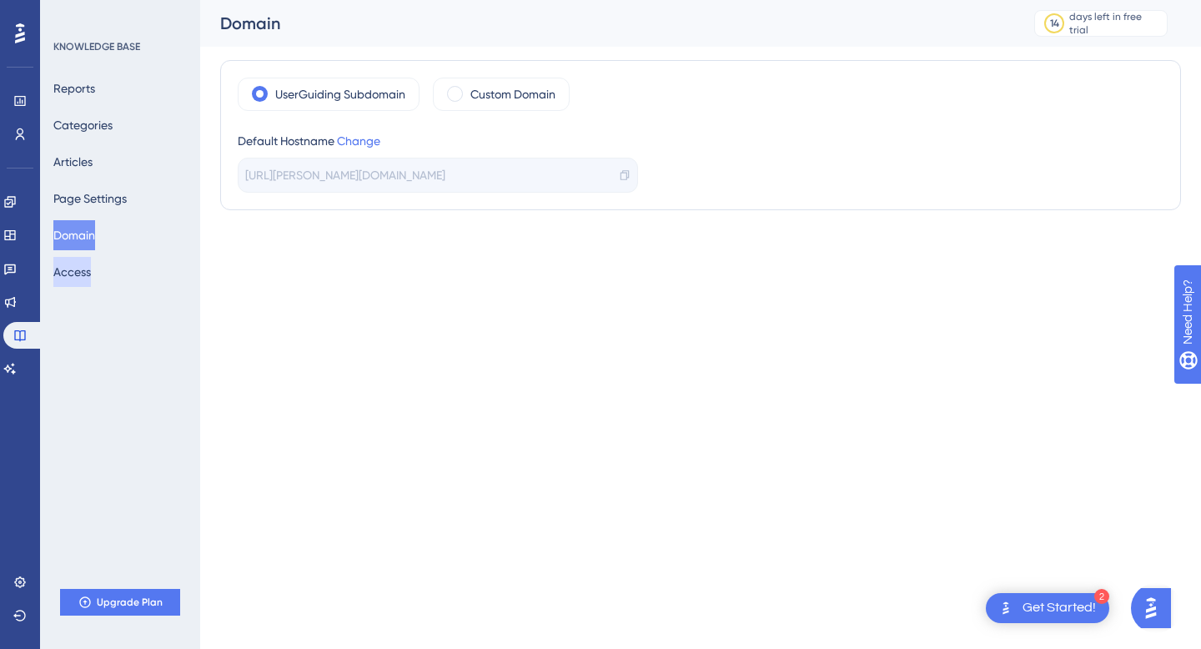
click at [82, 266] on button "Access" at bounding box center [72, 272] width 38 height 30
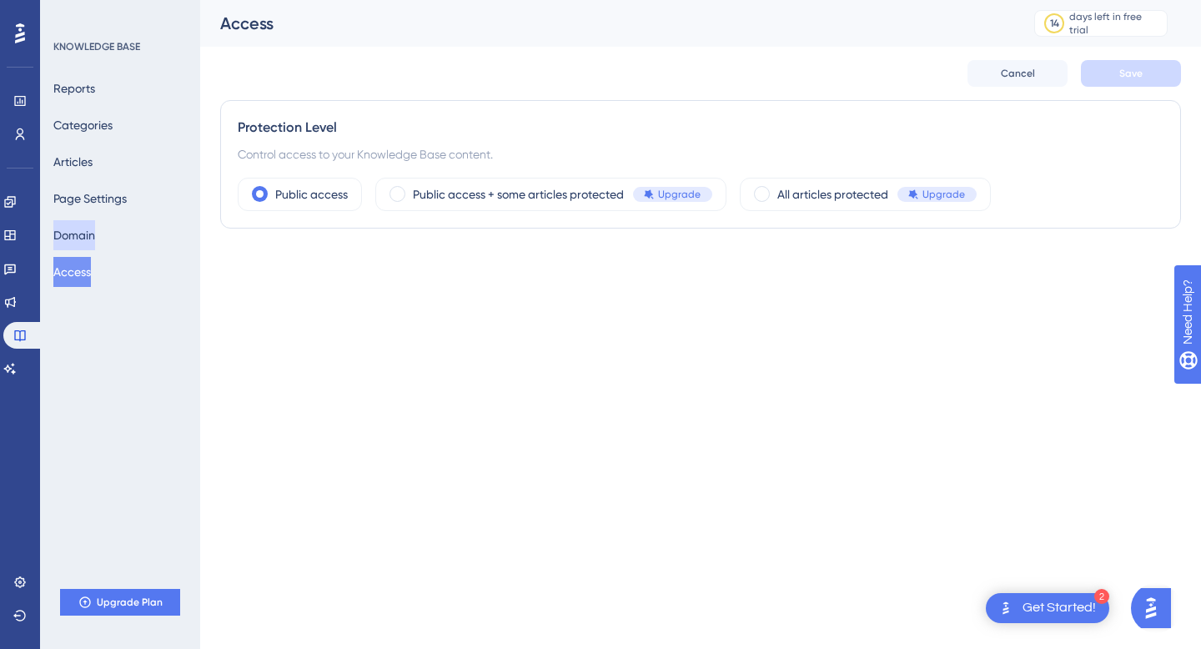
click at [92, 234] on button "Domain" at bounding box center [74, 235] width 42 height 30
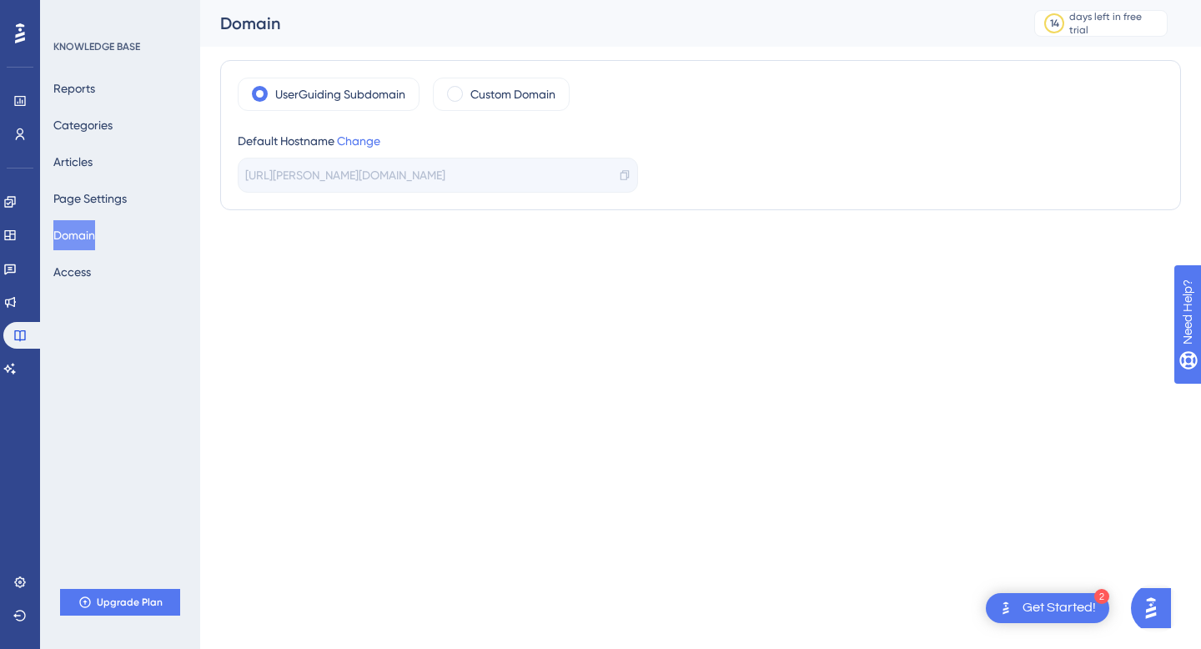
click at [20, 30] on icon at bounding box center [20, 33] width 10 height 20
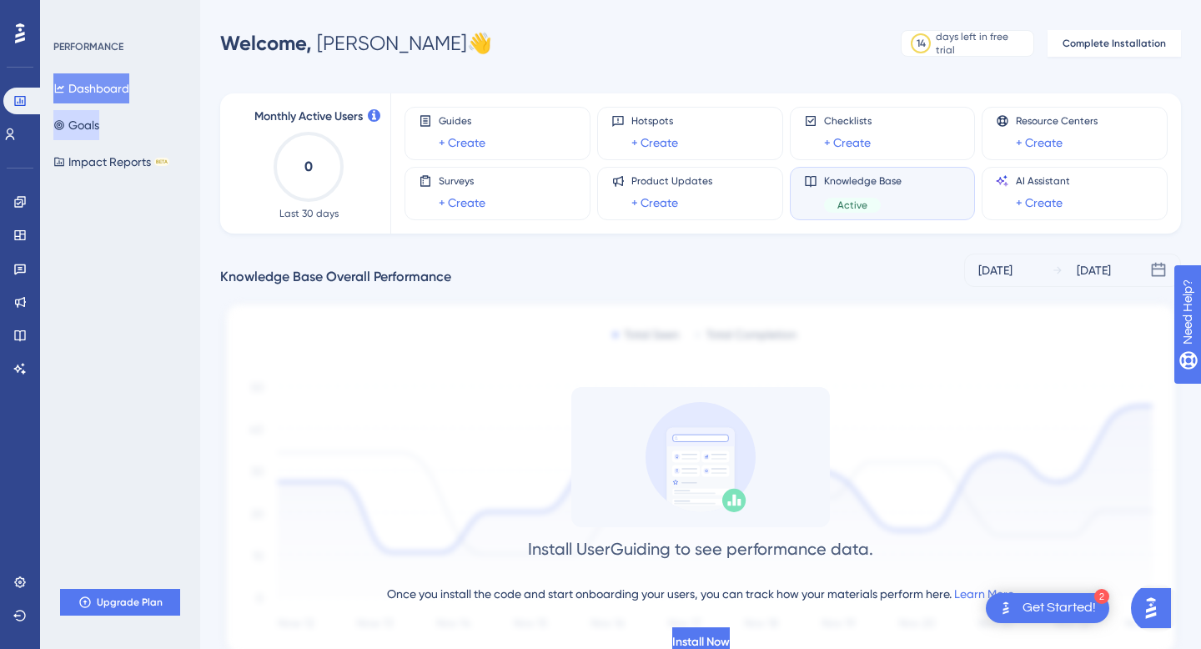
click at [99, 123] on button "Goals" at bounding box center [76, 125] width 46 height 30
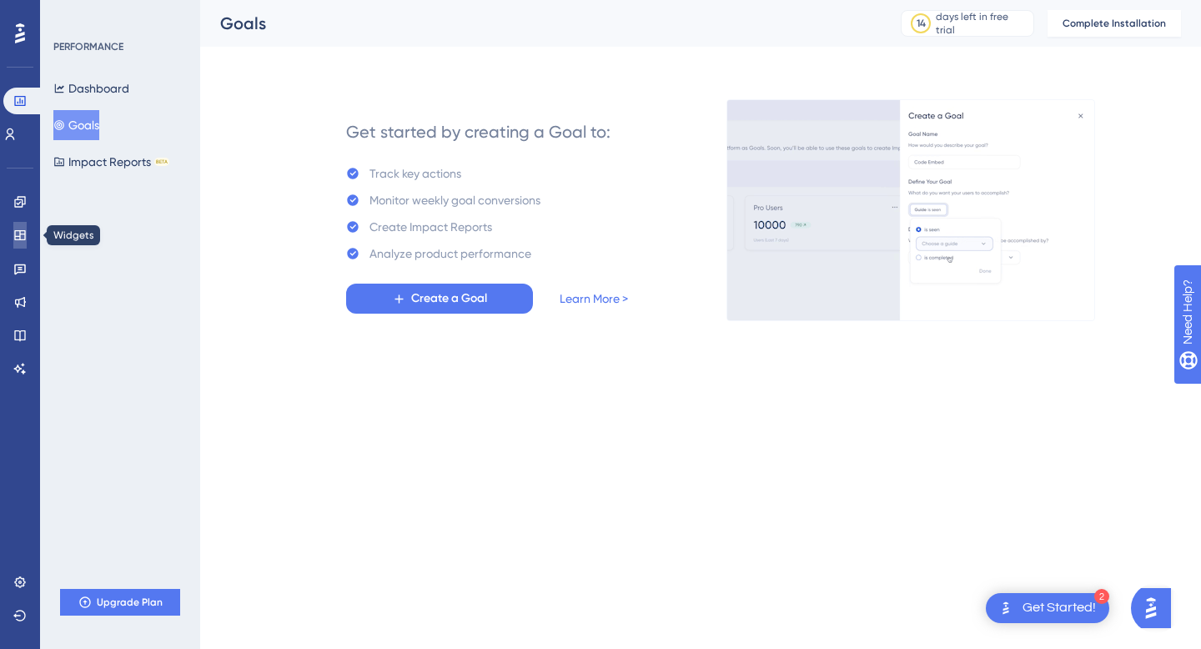
click at [20, 231] on icon at bounding box center [19, 235] width 11 height 10
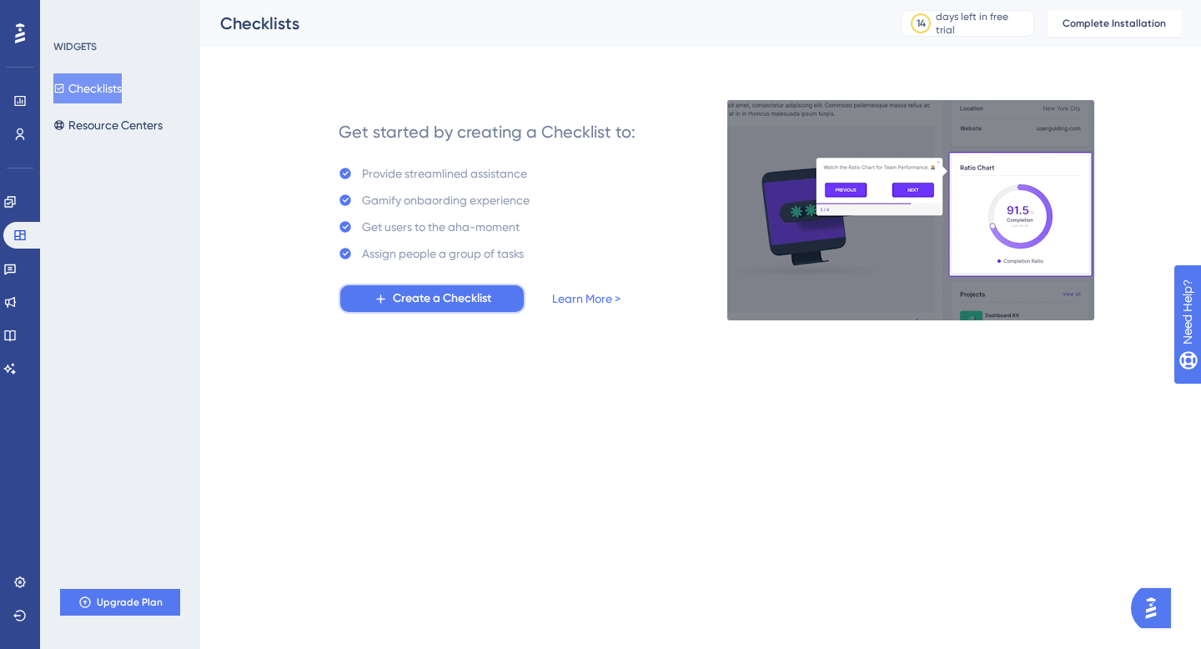
click at [404, 300] on span "Create a Checklist" at bounding box center [442, 299] width 98 height 20
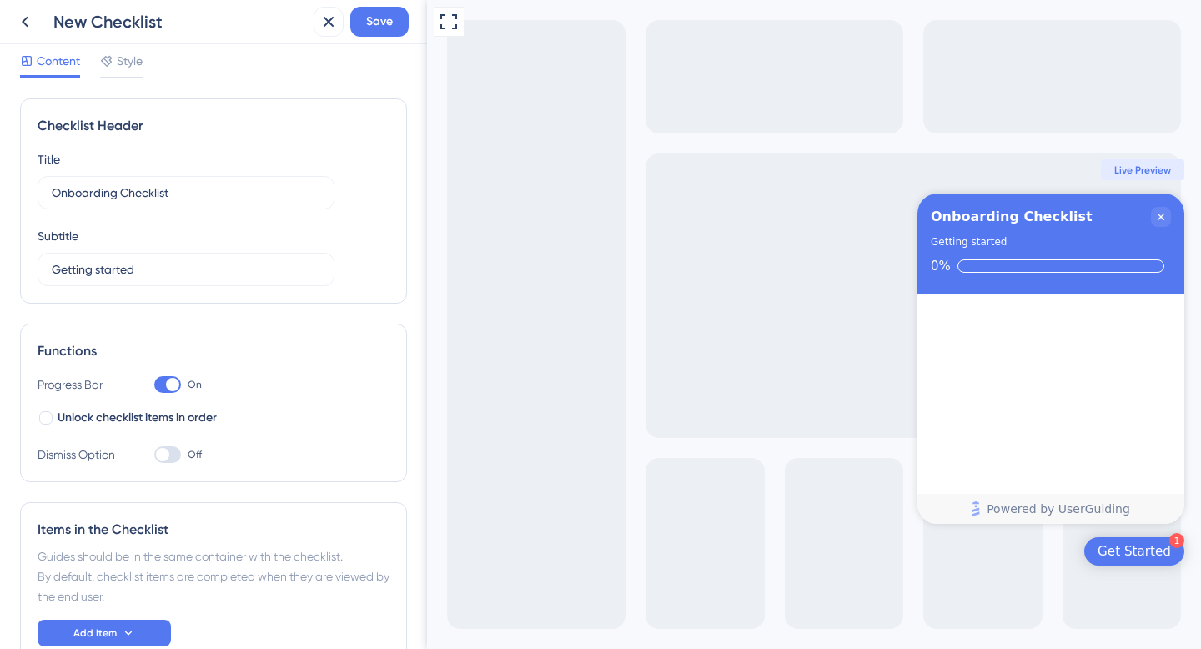
click at [1001, 268] on div "Checklist progress: 0%" at bounding box center [1061, 265] width 207 height 13
click at [1155, 215] on icon "Close Checklist" at bounding box center [1161, 216] width 13 height 13
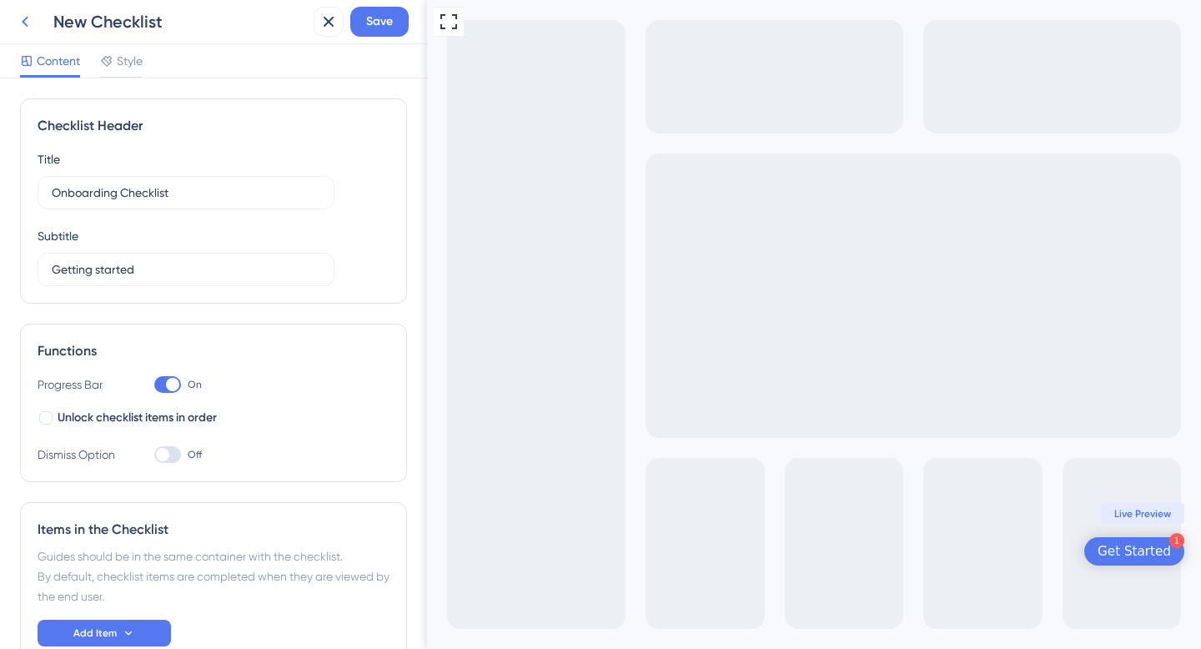
click at [18, 10] on button at bounding box center [25, 22] width 30 height 30
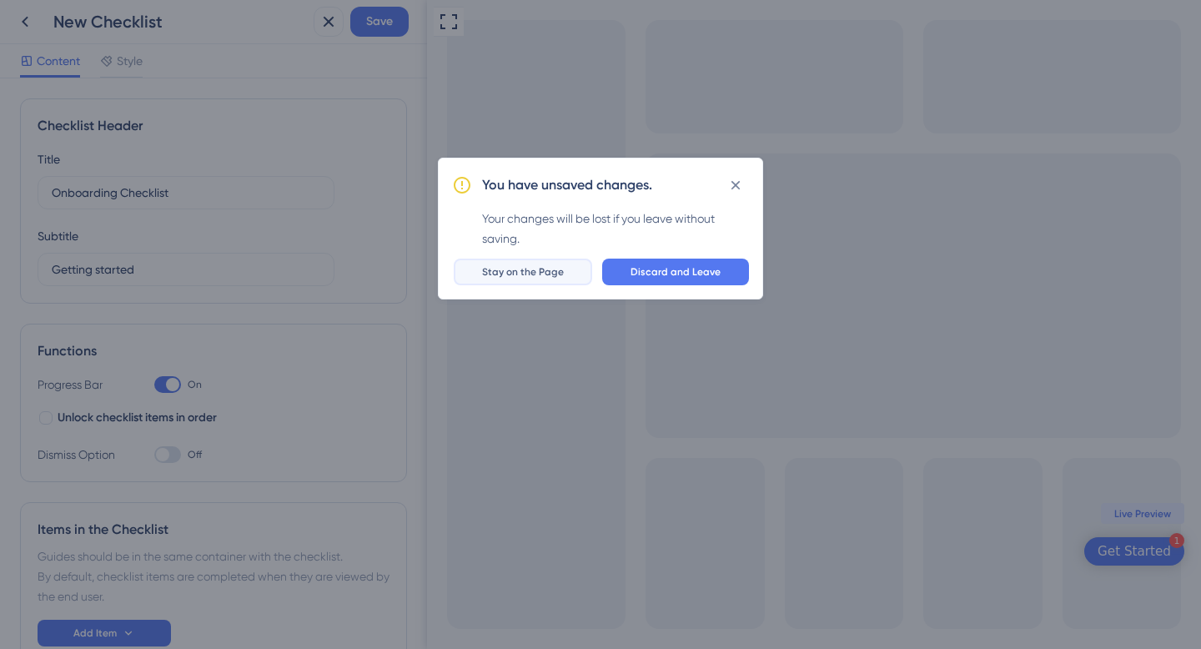
click at [536, 271] on span "Stay on the Page" at bounding box center [523, 271] width 82 height 13
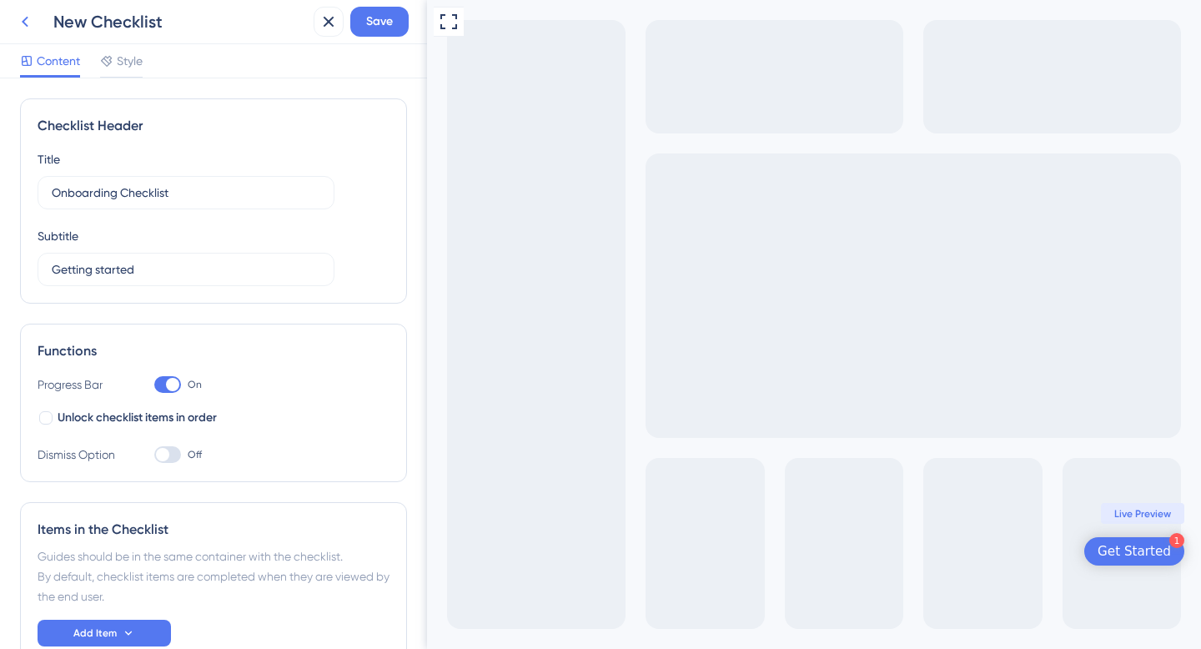
click at [23, 16] on icon at bounding box center [25, 22] width 20 height 20
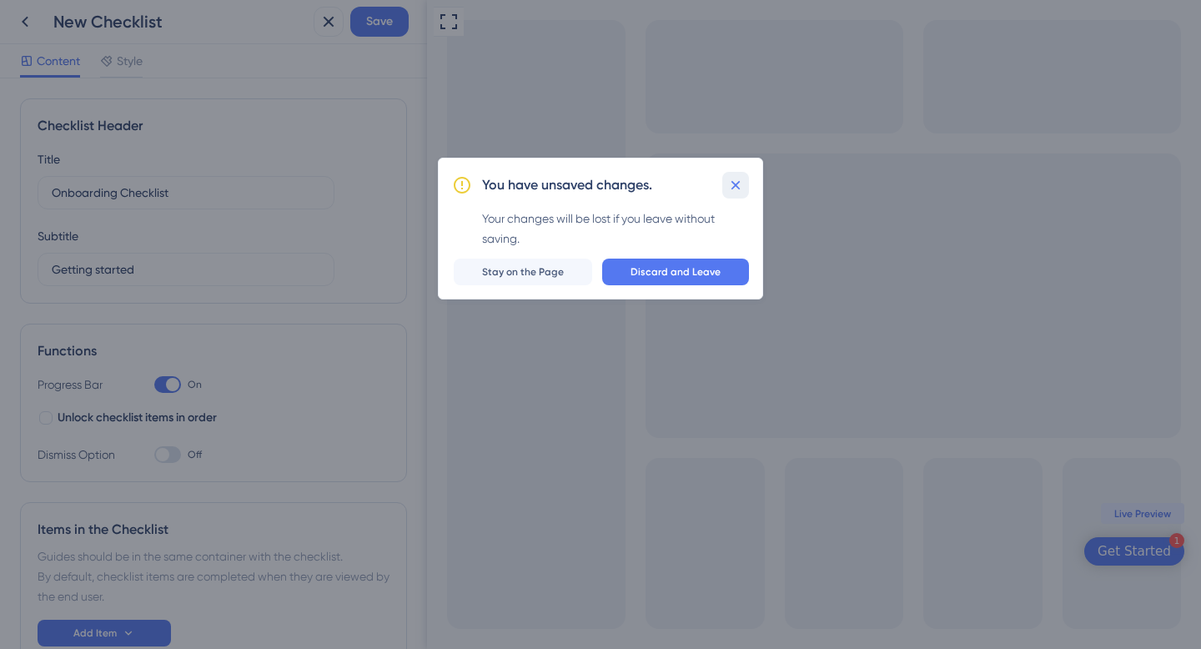
click at [740, 185] on icon at bounding box center [736, 185] width 17 height 17
